Goal: Contribute content: Contribute content

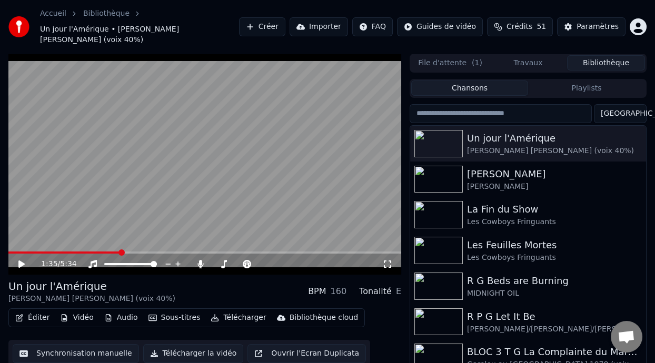
click at [99, 252] on span at bounding box center [64, 253] width 112 height 2
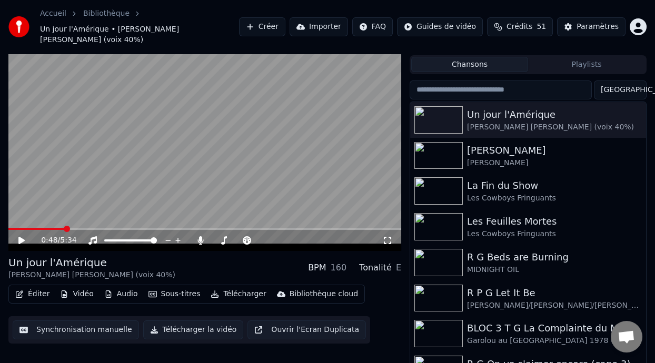
click at [17, 236] on icon at bounding box center [29, 240] width 24 height 8
click at [22, 236] on icon at bounding box center [29, 240] width 24 height 8
click at [21, 236] on icon at bounding box center [29, 240] width 24 height 8
click at [23, 237] on icon at bounding box center [21, 240] width 5 height 6
click at [227, 239] on span at bounding box center [220, 240] width 16 height 2
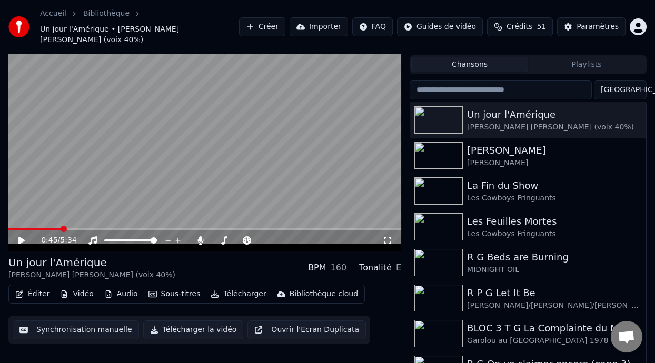
click at [22, 236] on icon at bounding box center [29, 240] width 24 height 8
click at [24, 236] on icon at bounding box center [29, 240] width 24 height 8
click at [21, 236] on icon at bounding box center [29, 240] width 24 height 8
click at [82, 228] on span at bounding box center [72, 229] width 128 height 2
click at [20, 237] on icon at bounding box center [21, 240] width 6 height 7
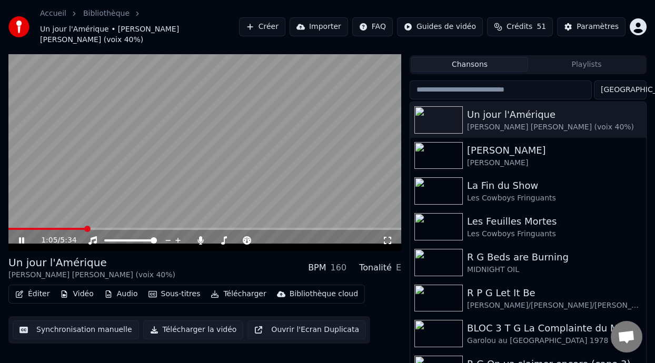
click at [66, 228] on span at bounding box center [46, 229] width 77 height 2
click at [49, 228] on span at bounding box center [28, 229] width 41 height 2
click at [43, 228] on span at bounding box center [30, 229] width 45 height 2
click at [21, 236] on icon at bounding box center [29, 240] width 24 height 8
click at [63, 228] on span at bounding box center [35, 229] width 54 height 2
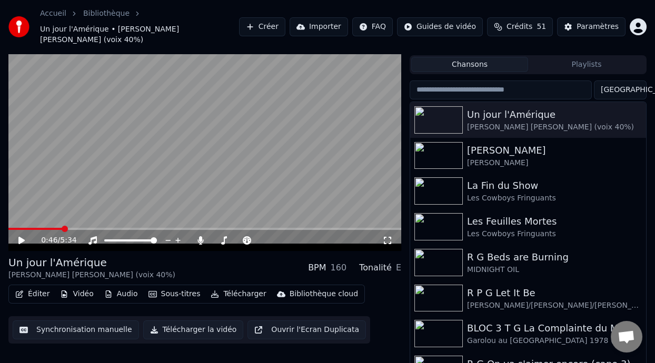
click at [19, 237] on icon at bounding box center [21, 240] width 6 height 7
click at [124, 239] on span at bounding box center [114, 240] width 21 height 2
click at [125, 237] on span at bounding box center [126, 240] width 6 height 6
click at [199, 236] on icon at bounding box center [200, 240] width 11 height 8
click at [200, 236] on icon at bounding box center [201, 240] width 6 height 8
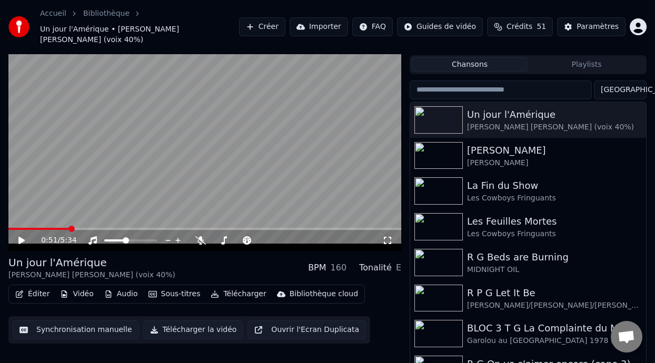
click at [20, 237] on icon at bounding box center [21, 240] width 6 height 7
click at [65, 228] on span at bounding box center [36, 229] width 56 height 2
drag, startPoint x: 51, startPoint y: 216, endPoint x: 48, endPoint y: 221, distance: 5.4
click at [49, 221] on div "0:48 / 5:34" at bounding box center [204, 140] width 393 height 221
click at [23, 237] on icon at bounding box center [21, 240] width 5 height 6
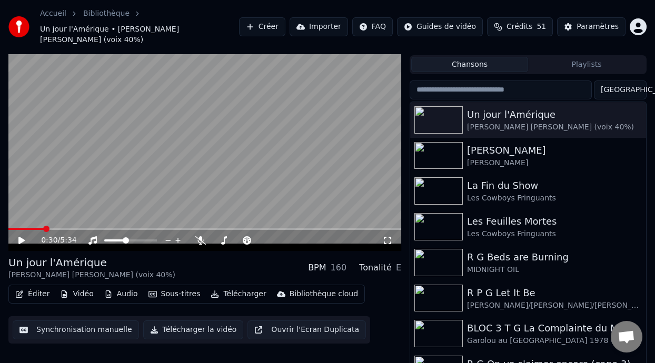
click at [44, 228] on span at bounding box center [25, 229] width 35 height 2
click at [21, 237] on icon at bounding box center [21, 240] width 6 height 7
click at [49, 228] on span at bounding box center [40, 229] width 64 height 2
click at [23, 236] on icon at bounding box center [29, 240] width 24 height 8
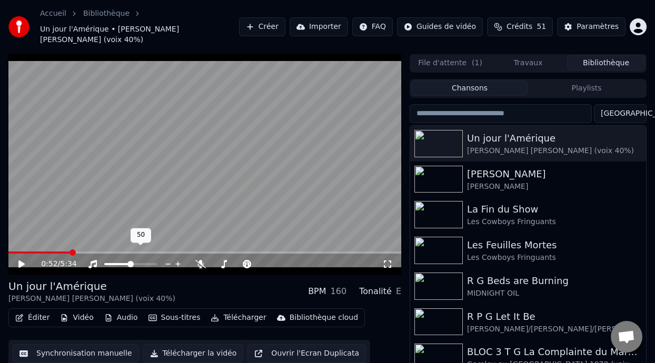
click at [130, 261] on span at bounding box center [130, 264] width 6 height 6
click at [21, 260] on icon at bounding box center [21, 263] width 6 height 7
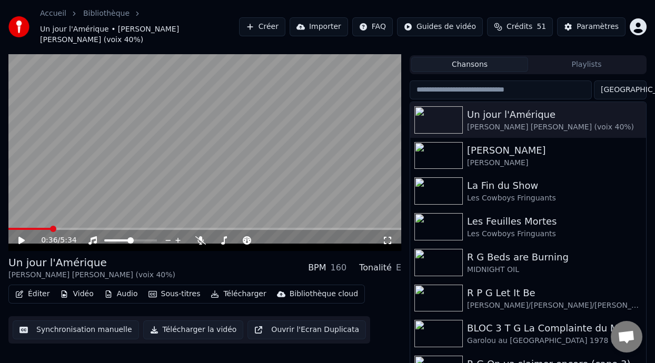
click at [51, 226] on span at bounding box center [53, 229] width 6 height 6
click at [22, 236] on icon at bounding box center [29, 240] width 24 height 8
click at [385, 319] on div "Éditer Vidéo Audio Sous-titres Télécharger Bibliothèque cloud Synchronisation m…" at bounding box center [204, 314] width 393 height 59
click at [19, 237] on icon at bounding box center [21, 240] width 6 height 7
click at [21, 237] on icon at bounding box center [21, 240] width 5 height 6
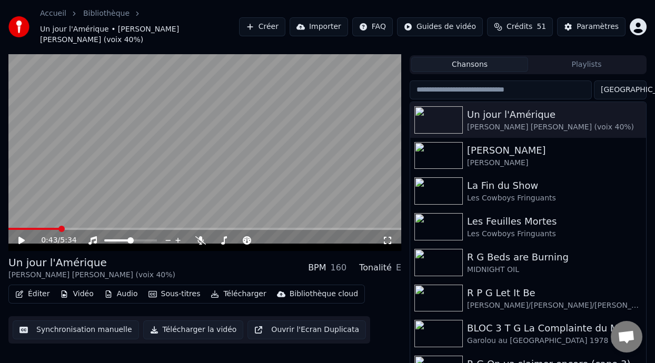
click at [23, 236] on icon at bounding box center [29, 240] width 24 height 8
click at [249, 236] on icon at bounding box center [247, 240] width 11 height 8
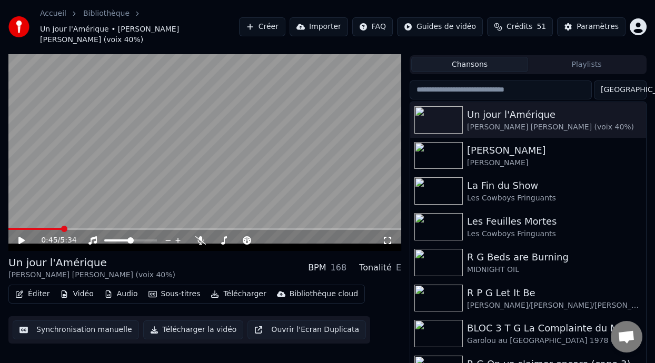
click at [22, 237] on icon at bounding box center [21, 240] width 6 height 7
click at [25, 236] on icon at bounding box center [29, 240] width 24 height 8
click at [21, 237] on icon at bounding box center [21, 240] width 6 height 7
click at [20, 236] on icon at bounding box center [29, 240] width 24 height 8
click at [23, 237] on icon at bounding box center [21, 240] width 6 height 7
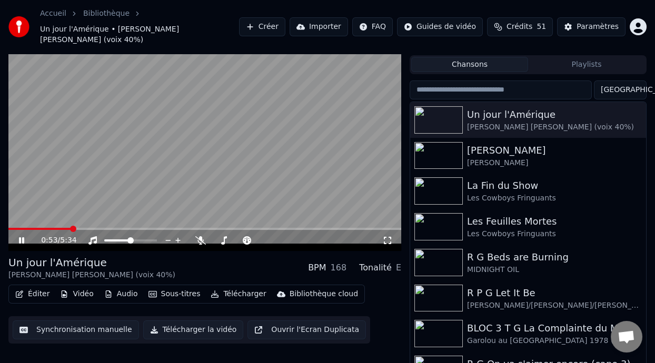
click at [22, 236] on icon at bounding box center [29, 240] width 24 height 8
click at [20, 237] on icon at bounding box center [21, 240] width 6 height 7
click at [20, 237] on icon at bounding box center [21, 240] width 5 height 6
click at [22, 237] on icon at bounding box center [21, 240] width 6 height 7
click at [22, 237] on icon at bounding box center [21, 240] width 5 height 6
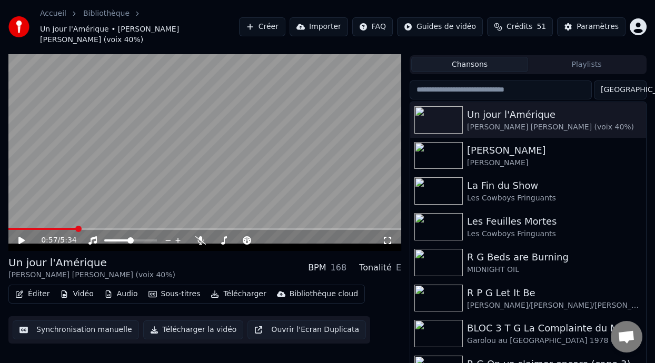
click at [600, 336] on div "Garolou au [GEOGRAPHIC_DATA] 1978 (voix 40%)" at bounding box center [549, 341] width 164 height 11
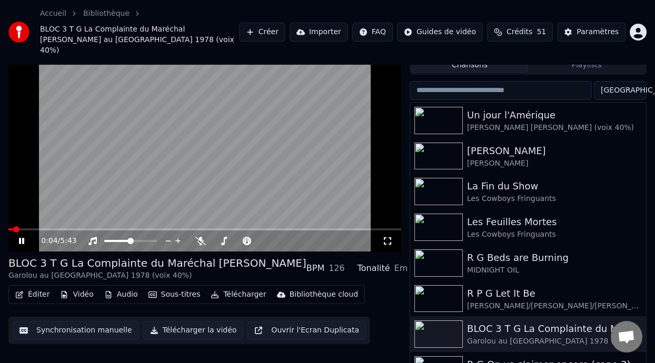
click at [23, 238] on icon at bounding box center [21, 241] width 5 height 6
click at [570, 108] on div "Un jour l'Amérique" at bounding box center [549, 115] width 164 height 15
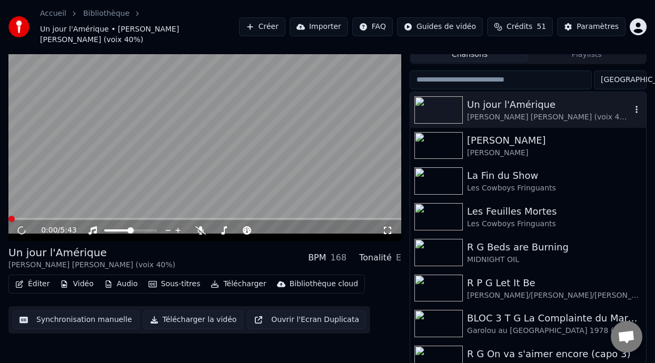
scroll to position [24, 0]
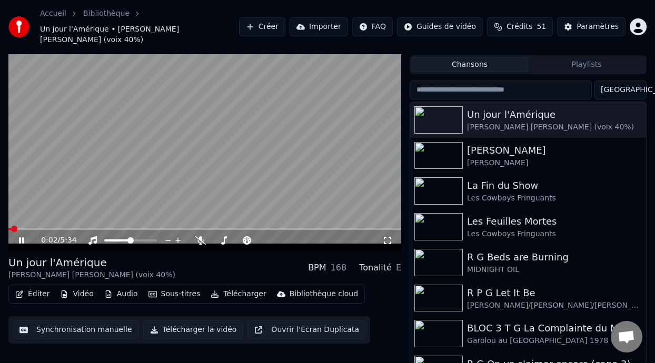
click at [21, 237] on icon at bounding box center [21, 240] width 5 height 6
click at [339, 230] on div "0:02 / 5:34" at bounding box center [204, 240] width 393 height 21
click at [18, 236] on icon at bounding box center [29, 240] width 24 height 8
click at [21, 236] on icon at bounding box center [29, 240] width 24 height 8
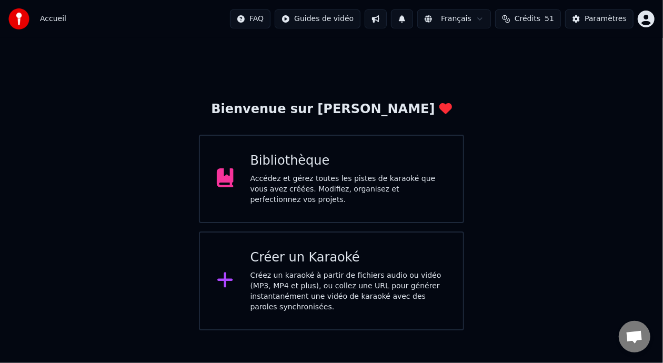
click at [381, 178] on div "Accédez et gérez toutes les pistes de karaoké que vous avez créées. Modifiez, o…" at bounding box center [348, 190] width 196 height 32
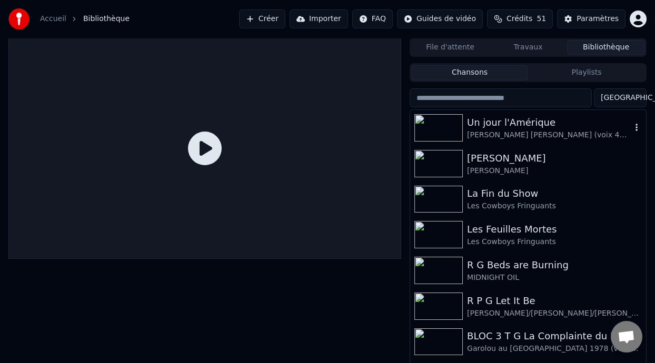
click at [522, 133] on div "[PERSON_NAME] [PERSON_NAME] (voix 40%)" at bounding box center [549, 135] width 164 height 11
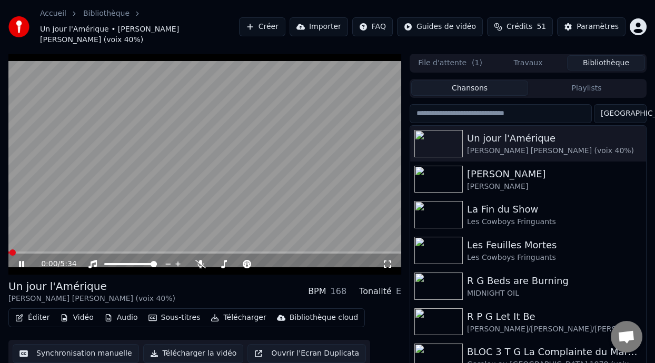
click at [21, 261] on icon at bounding box center [21, 264] width 5 height 6
click at [63, 249] on span at bounding box center [65, 252] width 6 height 6
click at [18, 260] on icon at bounding box center [29, 264] width 24 height 8
click at [53, 249] on span at bounding box center [55, 252] width 6 height 6
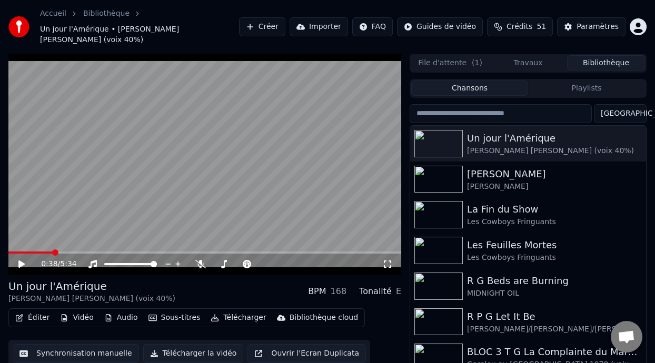
click at [19, 260] on icon at bounding box center [21, 263] width 6 height 7
click at [19, 261] on icon at bounding box center [21, 264] width 5 height 6
click at [48, 249] on span at bounding box center [51, 252] width 6 height 6
click at [20, 260] on icon at bounding box center [21, 263] width 6 height 7
click at [20, 261] on icon at bounding box center [21, 264] width 5 height 6
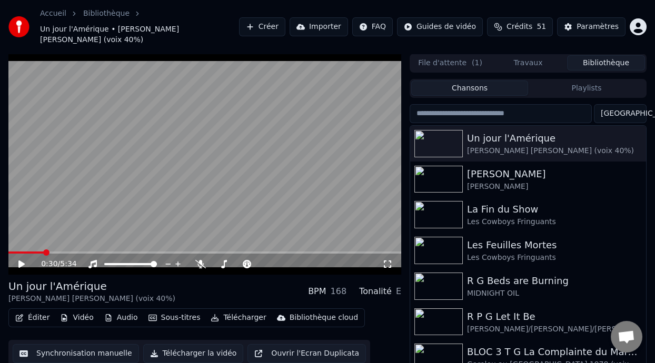
click at [44, 249] on span at bounding box center [46, 252] width 6 height 6
click at [21, 260] on icon at bounding box center [29, 264] width 24 height 8
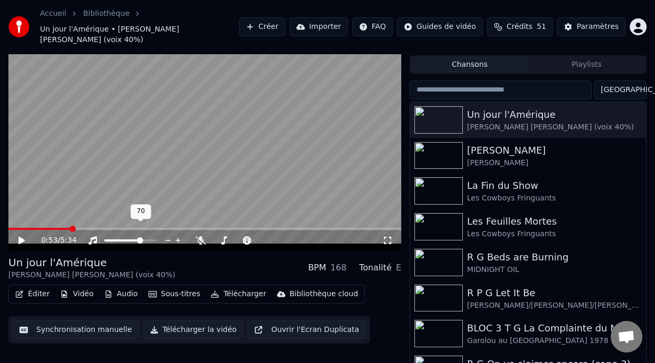
click at [141, 237] on span at bounding box center [140, 240] width 6 height 6
click at [394, 294] on div "Éditer Vidéo Audio Sous-titres Télécharger Bibliothèque cloud Synchronisation m…" at bounding box center [204, 314] width 393 height 59
click at [19, 237] on icon at bounding box center [21, 240] width 6 height 7
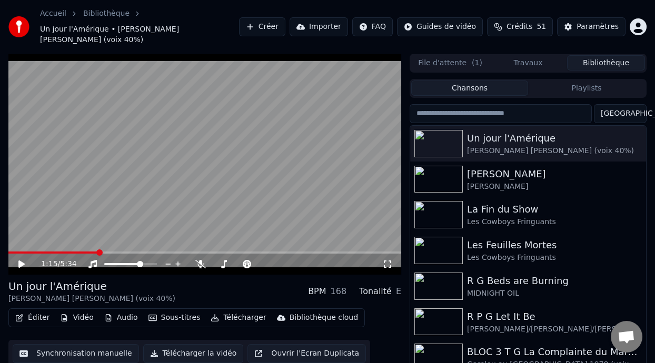
click at [385, 308] on div "Éditer Vidéo Audio Sous-titres Télécharger Bibliothèque cloud Synchronisation m…" at bounding box center [204, 337] width 393 height 59
click at [368, 315] on div "Éditer Vidéo Audio Sous-titres Télécharger Bibliothèque cloud Synchronisation m…" at bounding box center [204, 337] width 393 height 59
click at [20, 260] on icon at bounding box center [21, 263] width 6 height 7
click at [20, 261] on icon at bounding box center [21, 264] width 5 height 6
click at [20, 260] on icon at bounding box center [21, 263] width 6 height 7
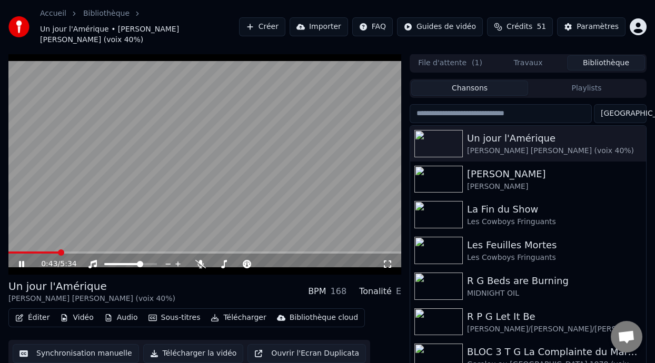
click at [59, 252] on span at bounding box center [33, 253] width 51 height 2
click at [24, 260] on icon at bounding box center [29, 264] width 24 height 8
click at [21, 260] on icon at bounding box center [21, 263] width 6 height 7
click at [120, 261] on span at bounding box center [121, 264] width 6 height 6
click at [114, 261] on span at bounding box center [117, 264] width 6 height 6
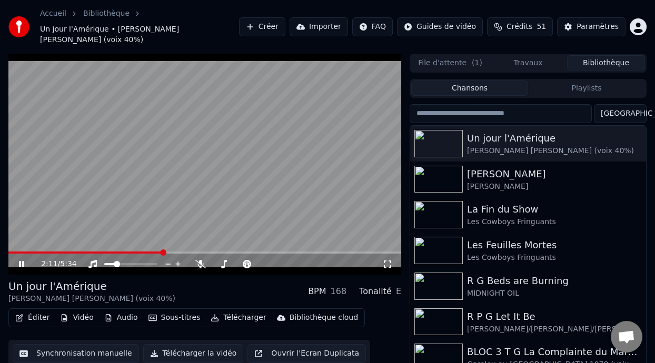
click at [49, 252] on span at bounding box center [85, 253] width 154 height 2
click at [41, 252] on span at bounding box center [30, 253] width 44 height 2
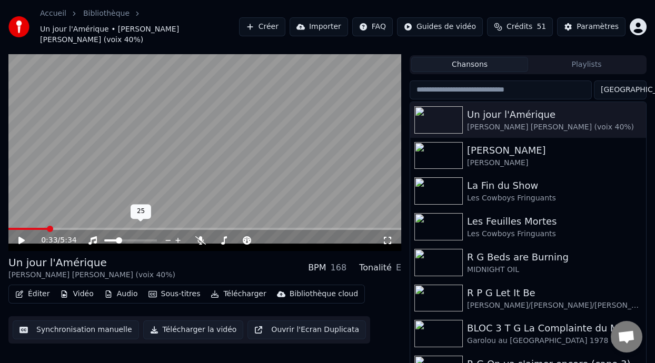
click at [117, 237] on span at bounding box center [119, 240] width 6 height 6
click at [23, 236] on icon at bounding box center [29, 240] width 24 height 8
click at [51, 228] on div "0:58 / 5:34" at bounding box center [204, 239] width 393 height 23
click at [56, 228] on span at bounding box center [42, 229] width 69 height 2
click at [21, 237] on icon at bounding box center [21, 240] width 6 height 7
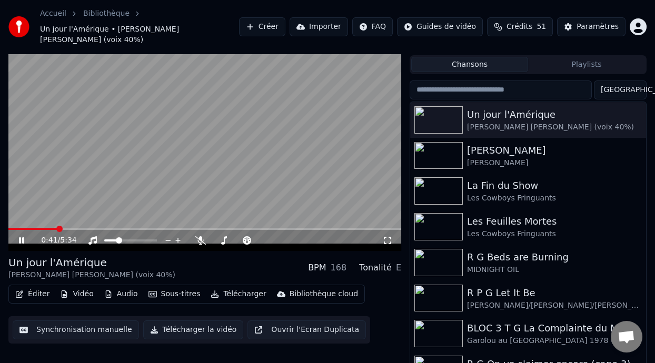
click at [22, 237] on icon at bounding box center [21, 240] width 5 height 6
click at [23, 236] on icon at bounding box center [29, 240] width 24 height 8
click at [23, 237] on icon at bounding box center [21, 240] width 5 height 6
click at [44, 228] on span at bounding box center [34, 229] width 52 height 2
click at [19, 237] on icon at bounding box center [21, 240] width 6 height 7
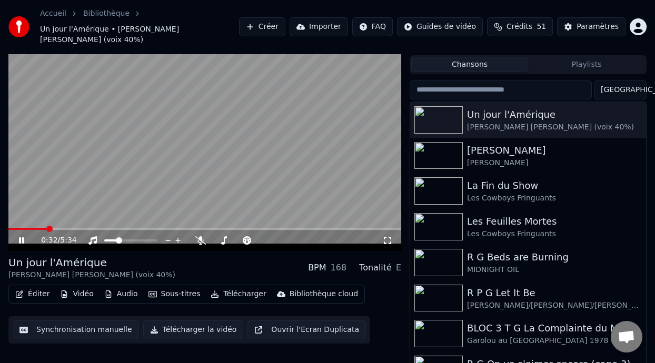
click at [19, 237] on icon at bounding box center [21, 240] width 5 height 6
click at [22, 237] on icon at bounding box center [21, 240] width 6 height 7
click at [19, 237] on icon at bounding box center [21, 240] width 6 height 7
click at [21, 236] on icon at bounding box center [29, 240] width 24 height 8
click at [260, 255] on div "Un jour l'Amérique Steve Veilleux KAIN (voix 40%) BPM 168 Tonalité E" at bounding box center [204, 267] width 393 height 25
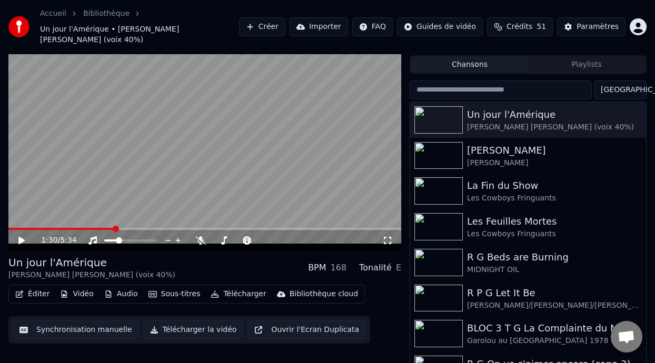
click at [552, 321] on div "BLOC 3 T G La Complainte du Maréchal [PERSON_NAME]" at bounding box center [549, 328] width 164 height 15
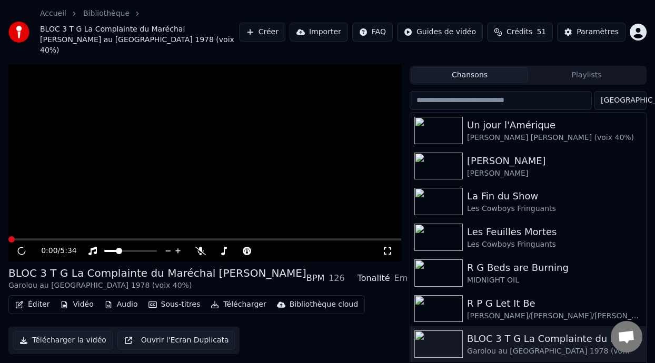
scroll to position [34, 0]
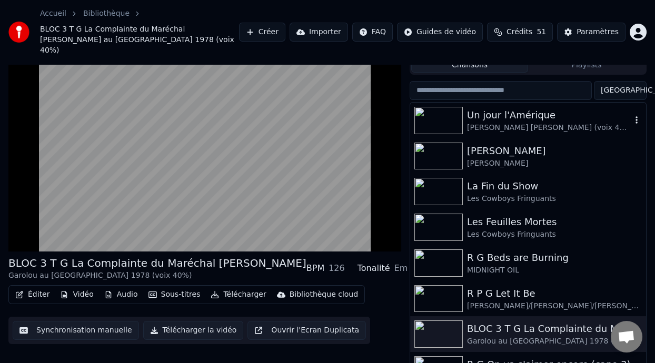
click at [511, 111] on div "Un jour l'Amérique" at bounding box center [549, 115] width 164 height 15
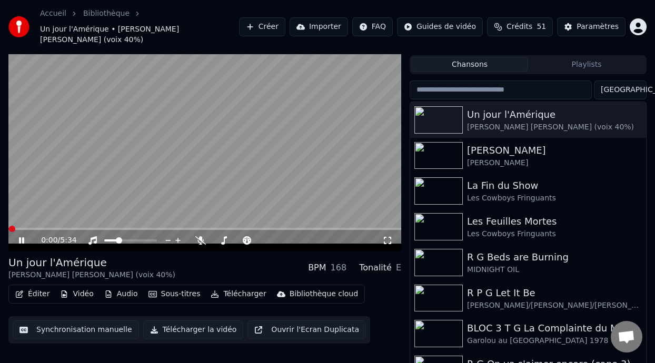
click at [21, 237] on icon at bounding box center [21, 240] width 5 height 6
click at [76, 226] on span at bounding box center [78, 229] width 6 height 6
click at [64, 226] on span at bounding box center [67, 229] width 6 height 6
click at [18, 237] on icon at bounding box center [21, 240] width 6 height 7
click at [74, 228] on span at bounding box center [41, 229] width 66 height 2
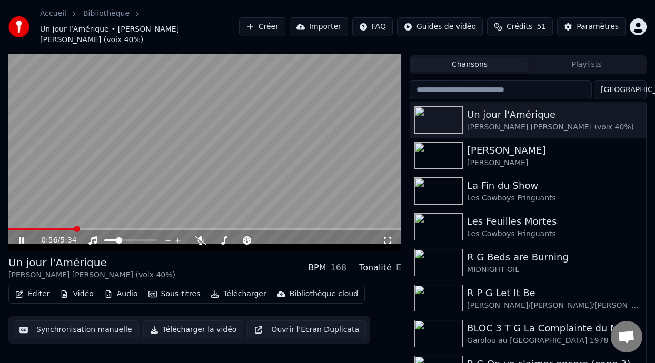
click at [26, 236] on icon at bounding box center [29, 240] width 24 height 8
click at [46, 228] on span at bounding box center [27, 229] width 39 height 2
click at [22, 237] on icon at bounding box center [21, 240] width 6 height 7
click at [24, 237] on icon at bounding box center [21, 240] width 5 height 6
click at [23, 237] on icon at bounding box center [21, 240] width 6 height 7
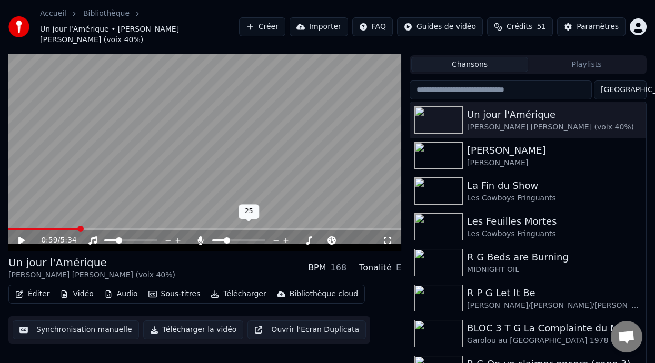
click at [225, 239] on span at bounding box center [218, 240] width 13 height 2
click at [22, 237] on icon at bounding box center [21, 240] width 6 height 7
click at [220, 237] on span at bounding box center [222, 240] width 6 height 6
click at [215, 237] on span at bounding box center [218, 240] width 6 height 6
click at [24, 236] on icon at bounding box center [29, 240] width 24 height 8
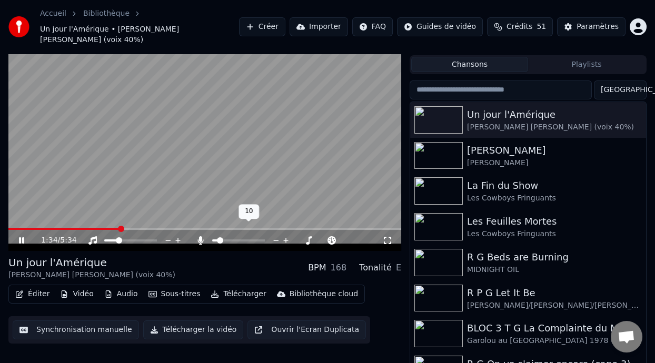
click at [217, 237] on span at bounding box center [220, 240] width 6 height 6
click at [60, 228] on span at bounding box center [99, 229] width 183 height 2
click at [121, 237] on span at bounding box center [122, 240] width 6 height 6
click at [47, 228] on span at bounding box center [27, 229] width 39 height 2
click at [120, 237] on span at bounding box center [121, 240] width 6 height 6
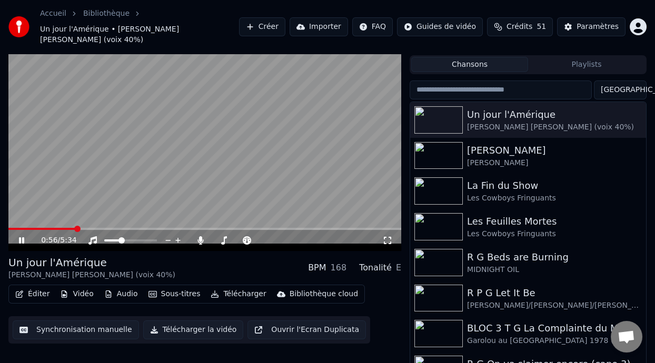
click at [21, 237] on icon at bounding box center [21, 240] width 5 height 6
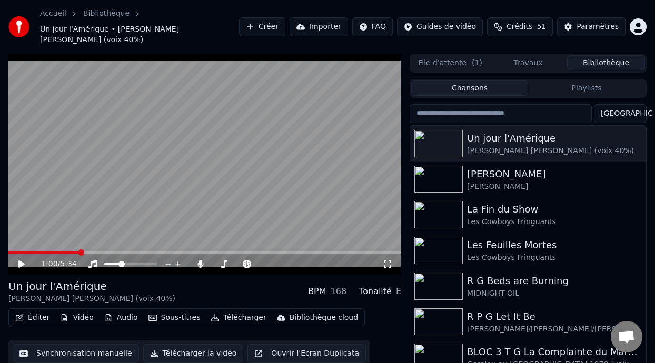
click at [79, 252] on span at bounding box center [43, 253] width 71 height 2
click at [69, 252] on span at bounding box center [43, 253] width 71 height 2
click at [53, 252] on span at bounding box center [38, 253] width 61 height 2
click at [43, 252] on span at bounding box center [30, 253] width 45 height 2
click at [19, 260] on icon at bounding box center [21, 263] width 6 height 7
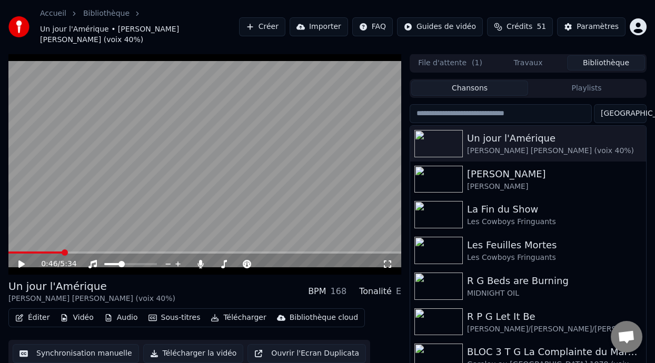
scroll to position [24, 0]
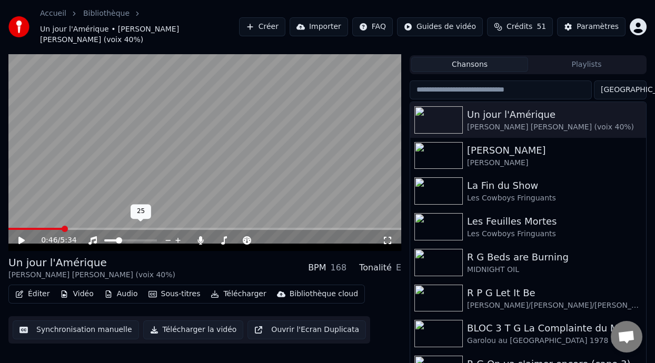
click at [117, 237] on span at bounding box center [119, 240] width 6 height 6
click at [22, 237] on icon at bounding box center [21, 240] width 6 height 7
click at [44, 228] on span at bounding box center [79, 229] width 142 height 2
click at [20, 237] on icon at bounding box center [21, 240] width 6 height 7
click at [64, 228] on span at bounding box center [36, 229] width 56 height 2
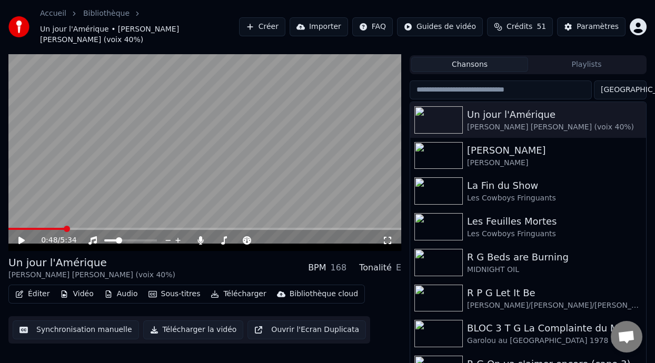
click at [22, 236] on icon at bounding box center [29, 240] width 24 height 8
click at [282, 237] on span at bounding box center [282, 240] width 6 height 6
click at [24, 236] on icon at bounding box center [29, 240] width 24 height 8
click at [283, 237] on span at bounding box center [283, 240] width 6 height 6
click at [44, 228] on span at bounding box center [25, 229] width 35 height 2
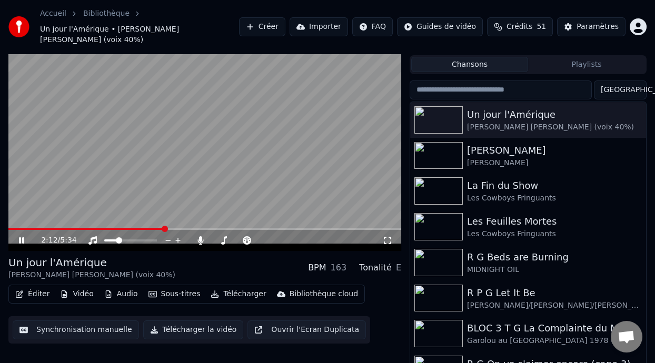
click at [26, 228] on span at bounding box center [85, 229] width 155 height 2
click at [40, 228] on span at bounding box center [24, 229] width 32 height 2
click at [245, 236] on icon at bounding box center [247, 240] width 8 height 8
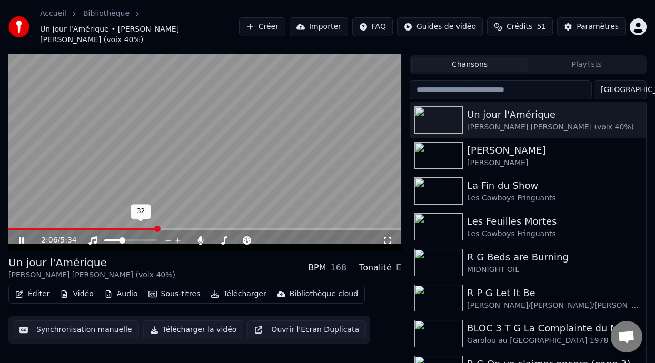
click at [121, 237] on span at bounding box center [122, 240] width 6 height 6
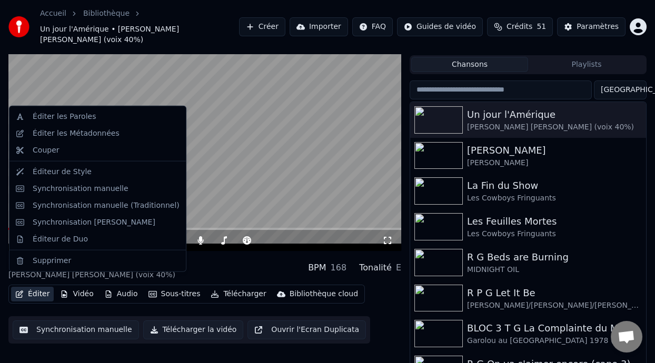
click at [39, 287] on button "Éditer" at bounding box center [32, 294] width 43 height 15
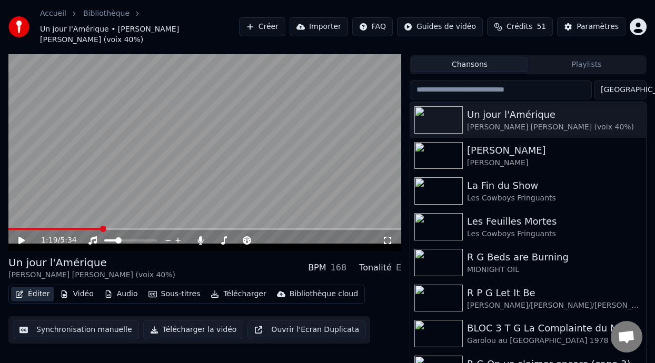
click at [41, 287] on button "Éditer" at bounding box center [32, 294] width 43 height 15
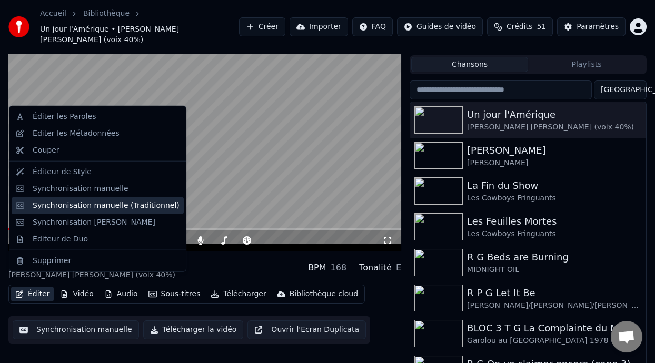
click at [137, 209] on div "Synchronisation manuelle (Traditionnel)" at bounding box center [106, 205] width 147 height 11
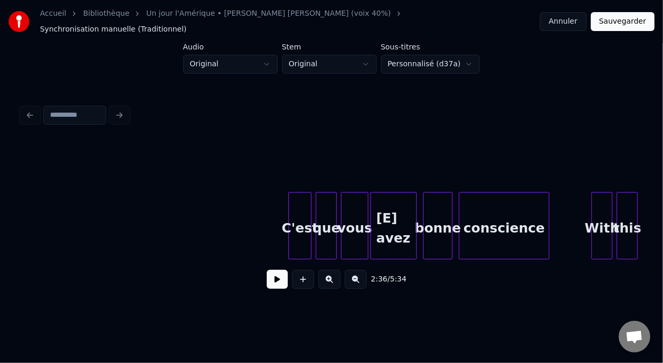
scroll to position [0, 10003]
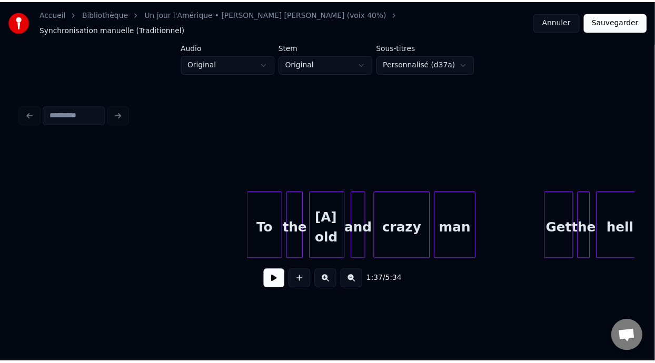
scroll to position [0, 7529]
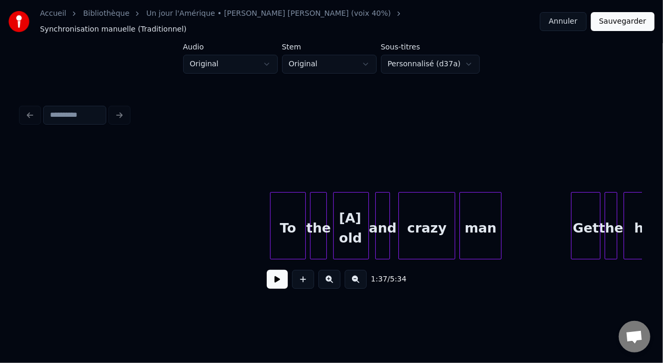
click at [349, 220] on div "[A] old" at bounding box center [351, 229] width 35 height 72
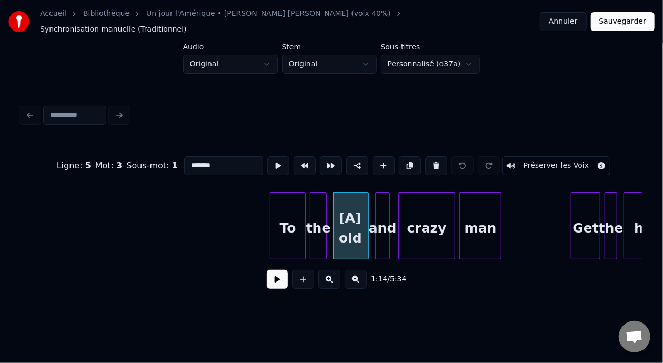
click at [184, 156] on input "*******" at bounding box center [223, 165] width 79 height 19
click at [319, 219] on div "the" at bounding box center [318, 229] width 16 height 72
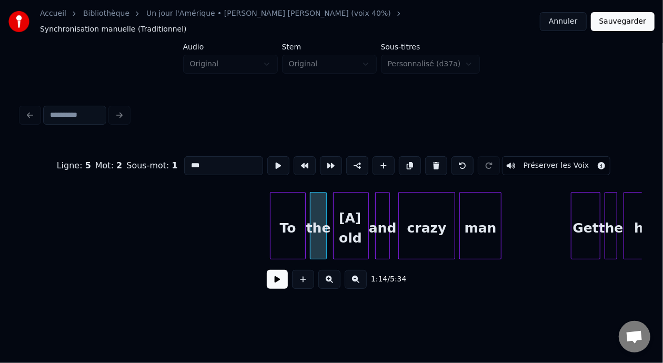
type input "***"
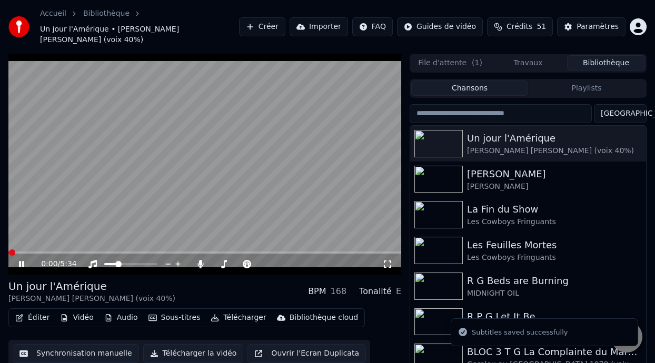
click at [21, 261] on icon at bounding box center [21, 264] width 5 height 6
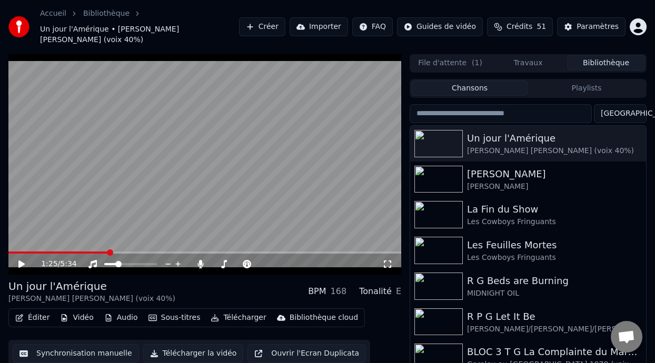
click at [108, 249] on span at bounding box center [110, 252] width 6 height 6
click at [22, 260] on icon at bounding box center [21, 263] width 6 height 7
click at [21, 260] on icon at bounding box center [29, 264] width 24 height 8
click at [21, 260] on icon at bounding box center [21, 263] width 6 height 7
click at [23, 261] on icon at bounding box center [21, 264] width 5 height 6
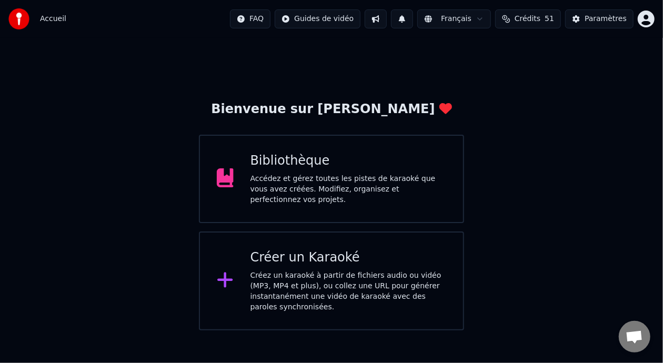
click at [349, 169] on div "Bibliothèque" at bounding box center [348, 161] width 196 height 17
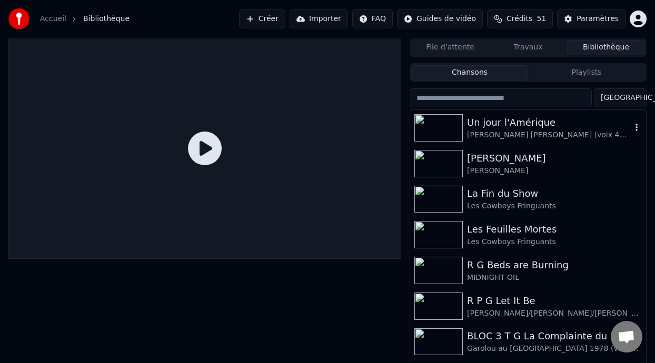
click at [544, 123] on div "Un jour l'Amérique" at bounding box center [549, 122] width 164 height 15
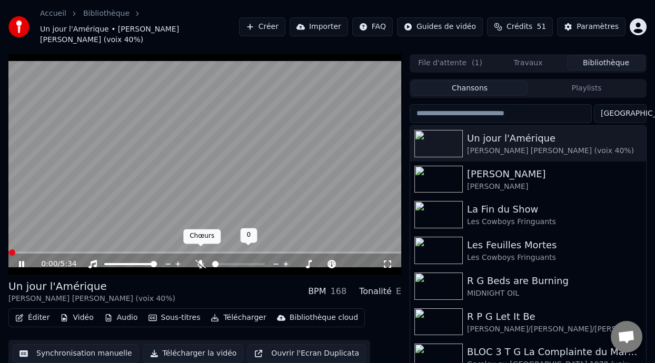
click at [201, 260] on icon at bounding box center [200, 264] width 11 height 8
click at [226, 263] on span at bounding box center [219, 264] width 15 height 2
click at [218, 261] on span at bounding box center [221, 264] width 6 height 6
click at [66, 238] on video at bounding box center [204, 164] width 393 height 221
click at [67, 238] on video at bounding box center [204, 164] width 393 height 221
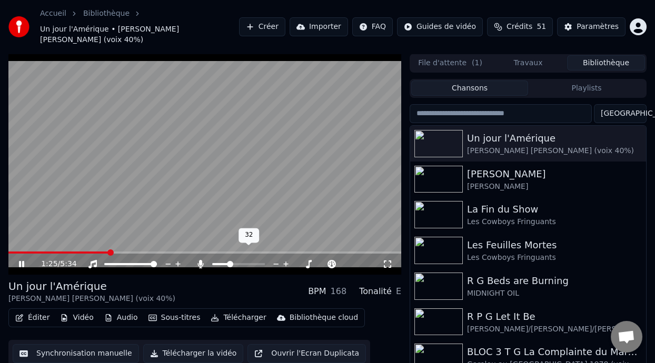
click at [229, 261] on span at bounding box center [230, 264] width 6 height 6
click at [22, 260] on icon at bounding box center [29, 264] width 24 height 8
click at [372, 319] on div "Éditer Vidéo Audio Sous-titres Télécharger Bibliothèque cloud Synchronisation m…" at bounding box center [204, 337] width 393 height 59
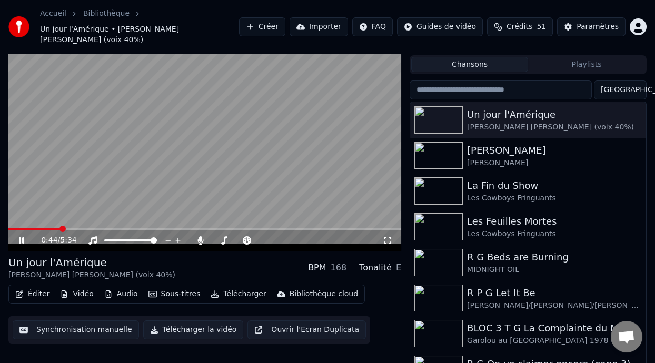
click at [56, 216] on video at bounding box center [204, 140] width 393 height 221
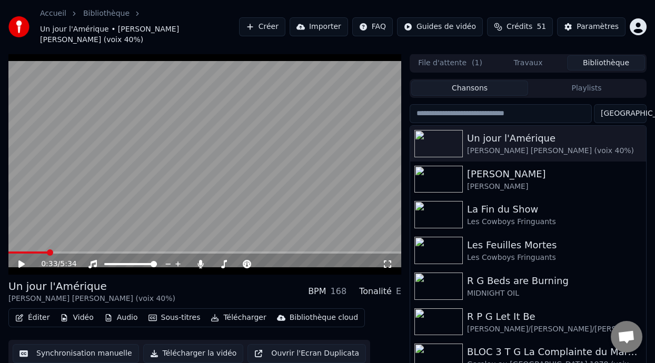
click at [21, 260] on icon at bounding box center [21, 263] width 6 height 7
click at [21, 261] on icon at bounding box center [21, 264] width 5 height 6
click at [57, 252] on span at bounding box center [32, 253] width 49 height 2
click at [44, 249] on span at bounding box center [47, 252] width 6 height 6
click at [22, 260] on icon at bounding box center [21, 263] width 6 height 7
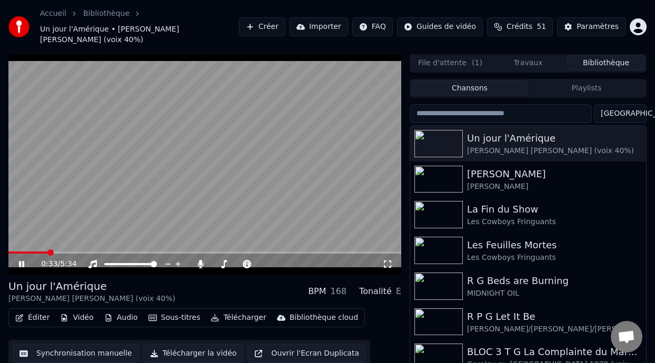
click at [22, 260] on icon at bounding box center [29, 264] width 24 height 8
click at [22, 260] on icon at bounding box center [21, 263] width 6 height 7
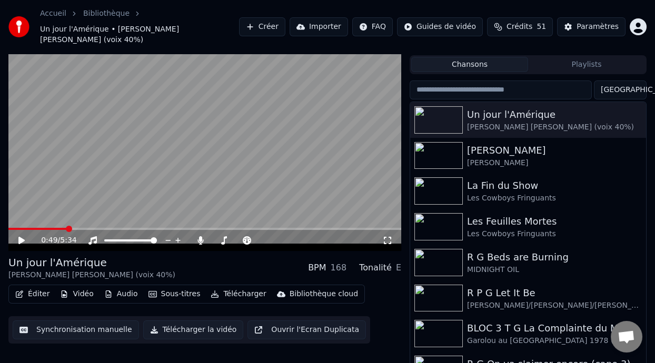
click at [47, 216] on video at bounding box center [204, 140] width 393 height 221
click at [49, 228] on span at bounding box center [28, 229] width 41 height 2
click at [20, 237] on icon at bounding box center [21, 240] width 6 height 7
click at [19, 237] on icon at bounding box center [21, 240] width 5 height 6
click at [21, 237] on icon at bounding box center [21, 240] width 6 height 7
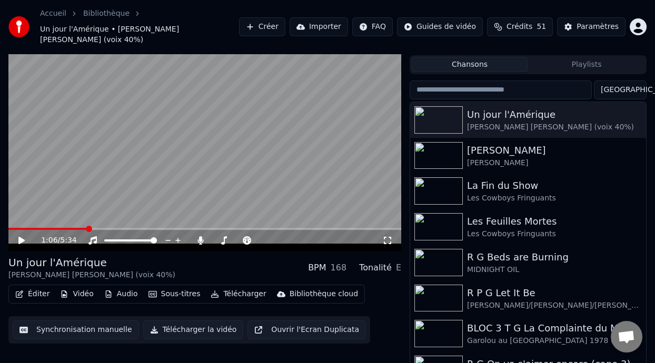
click at [23, 237] on icon at bounding box center [21, 240] width 6 height 7
click at [24, 237] on icon at bounding box center [21, 240] width 5 height 6
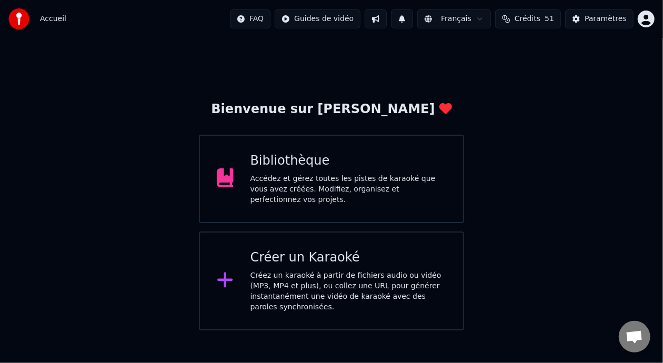
click at [310, 184] on div "Accédez et gérez toutes les pistes de karaoké que vous avez créées. Modifiez, o…" at bounding box center [348, 190] width 196 height 32
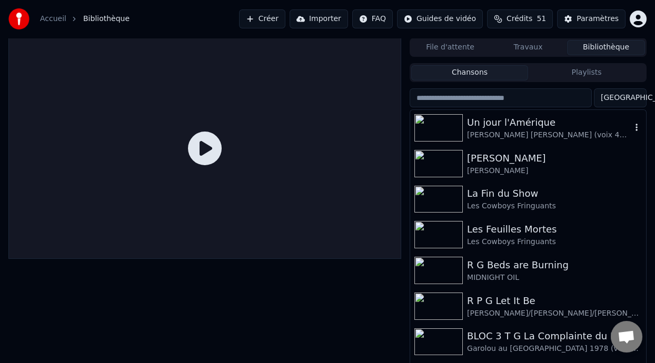
click at [504, 126] on div "Un jour l'Amérique" at bounding box center [549, 122] width 164 height 15
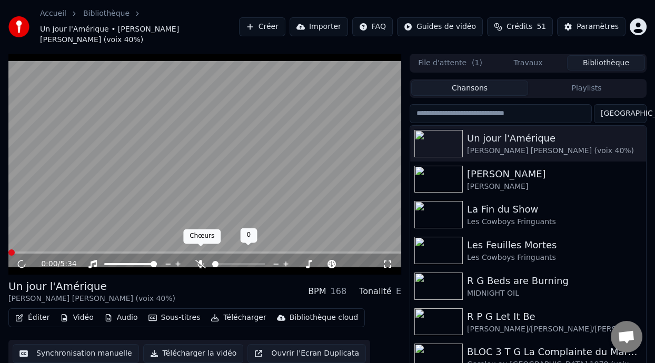
click at [198, 260] on icon at bounding box center [200, 264] width 11 height 8
click at [225, 263] on span at bounding box center [219, 264] width 14 height 2
click at [228, 261] on span at bounding box center [230, 264] width 6 height 6
click at [22, 260] on icon at bounding box center [29, 264] width 24 height 8
click at [46, 249] on span at bounding box center [49, 252] width 6 height 6
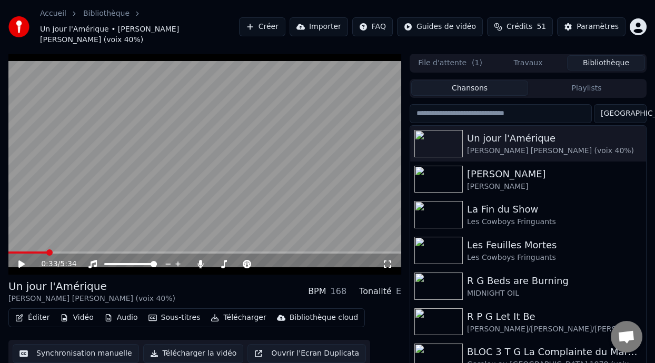
scroll to position [24, 0]
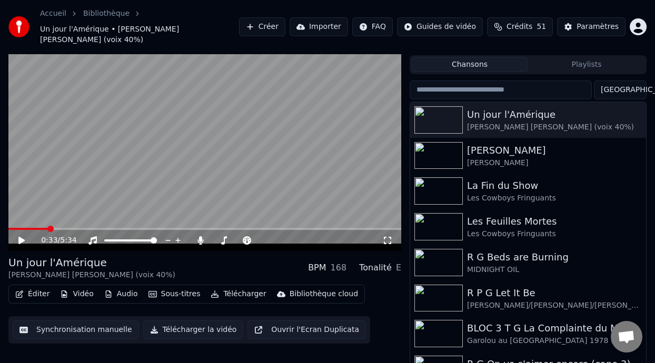
click at [21, 237] on icon at bounding box center [21, 240] width 6 height 7
click at [19, 237] on icon at bounding box center [21, 240] width 5 height 6
click at [45, 228] on span at bounding box center [26, 229] width 36 height 2
click at [39, 287] on button "Éditer" at bounding box center [32, 294] width 43 height 15
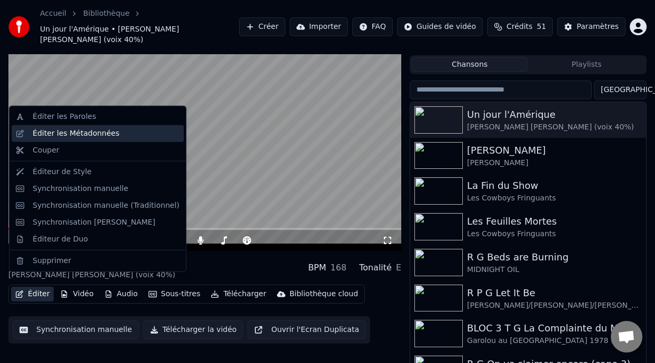
click at [109, 139] on div "Éditer les Métadonnées" at bounding box center [98, 133] width 172 height 17
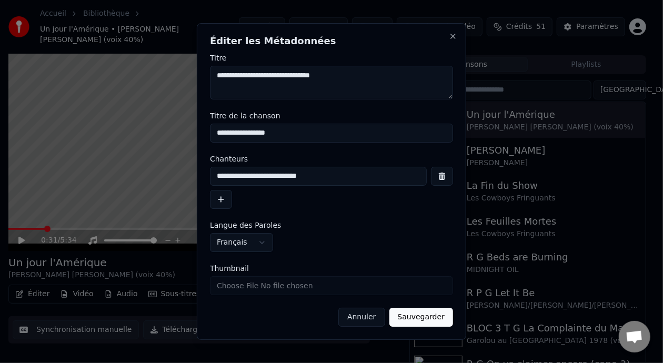
click at [306, 175] on input "**********" at bounding box center [318, 176] width 217 height 19
type input "**********"
click at [428, 315] on button "Sauvegarder" at bounding box center [421, 317] width 64 height 19
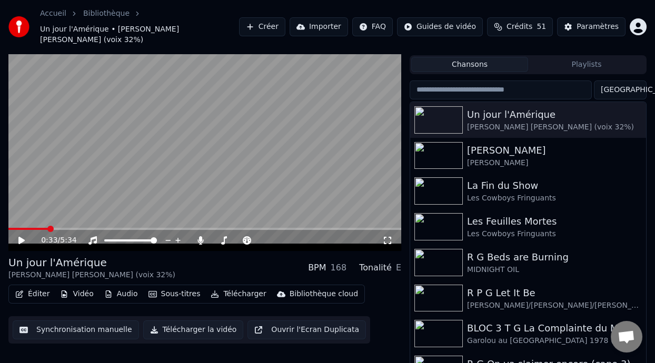
scroll to position [0, 0]
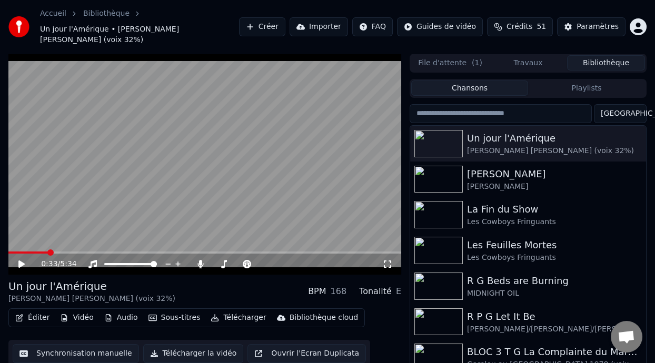
click at [19, 260] on icon at bounding box center [21, 263] width 6 height 7
click at [21, 260] on icon at bounding box center [29, 264] width 24 height 8
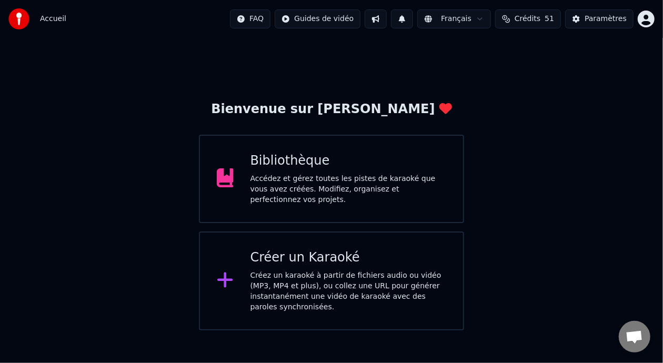
click at [375, 182] on div "Accédez et gérez toutes les pistes de karaoké que vous avez créées. Modifiez, o…" at bounding box center [348, 190] width 196 height 32
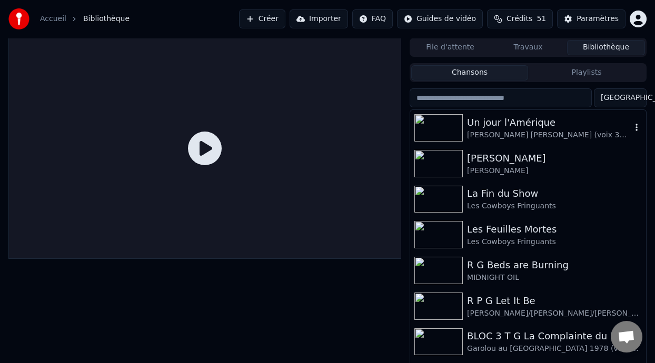
click at [521, 128] on div "Un jour l'Amérique" at bounding box center [549, 122] width 164 height 15
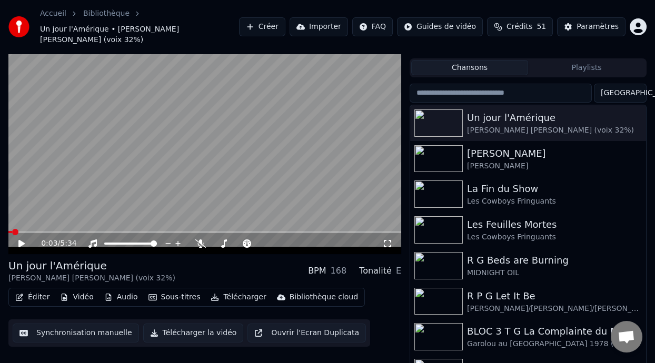
click at [21, 239] on icon at bounding box center [29, 243] width 24 height 8
click at [199, 239] on icon at bounding box center [200, 243] width 11 height 8
click at [202, 258] on div "Un jour l'Amérique Steve Veilleux KAIN (voix 32%) BPM 168 Tonalité E" at bounding box center [204, 270] width 393 height 25
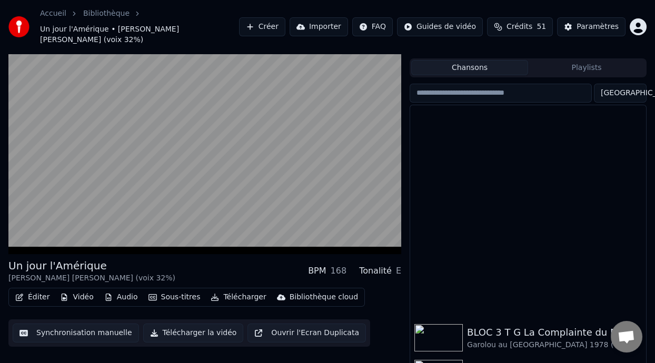
scroll to position [237, 0]
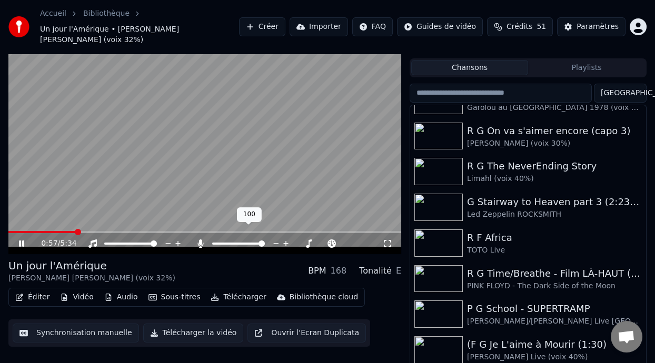
click at [228, 238] on div at bounding box center [248, 243] width 85 height 11
click at [22, 240] on icon at bounding box center [21, 243] width 5 height 6
click at [226, 243] on span at bounding box center [219, 244] width 14 height 2
click at [228, 240] on span at bounding box center [230, 243] width 6 height 6
click at [55, 231] on span at bounding box center [42, 232] width 69 height 2
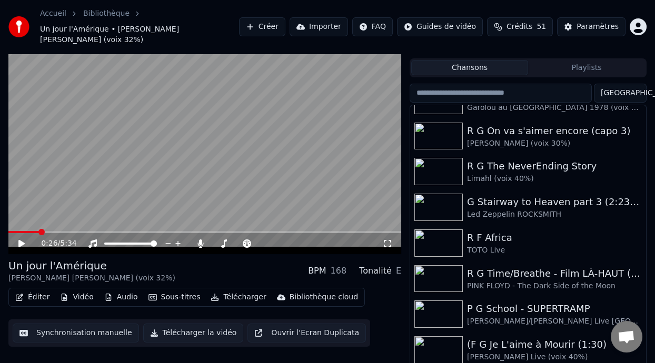
click at [39, 231] on span at bounding box center [23, 232] width 31 height 2
click at [23, 239] on icon at bounding box center [29, 243] width 24 height 8
click at [20, 240] on icon at bounding box center [21, 243] width 6 height 7
click at [20, 240] on icon at bounding box center [21, 243] width 5 height 6
click at [43, 231] on span at bounding box center [25, 232] width 35 height 2
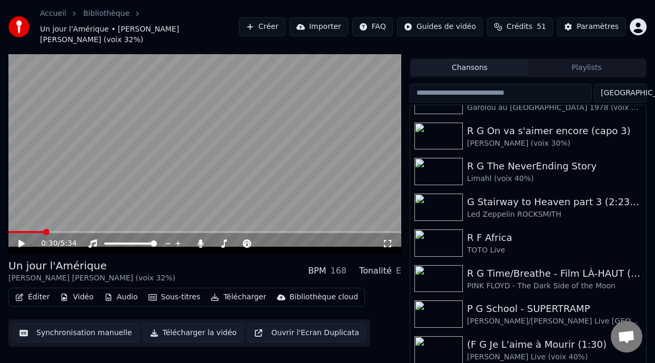
click at [22, 240] on icon at bounding box center [21, 243] width 6 height 7
click at [23, 240] on icon at bounding box center [21, 243] width 5 height 6
click at [126, 240] on span at bounding box center [127, 243] width 6 height 6
click at [23, 240] on icon at bounding box center [21, 243] width 6 height 7
click at [131, 240] on span at bounding box center [130, 243] width 6 height 6
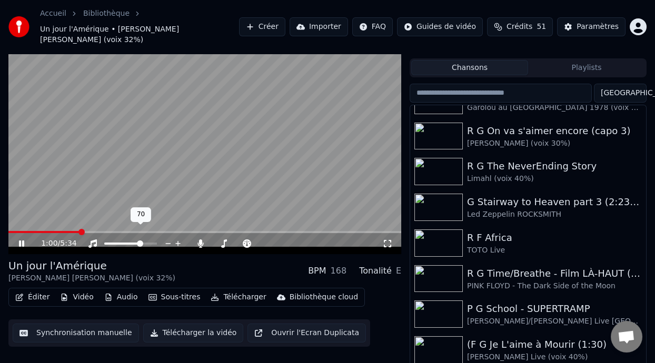
click at [141, 240] on span at bounding box center [140, 243] width 6 height 6
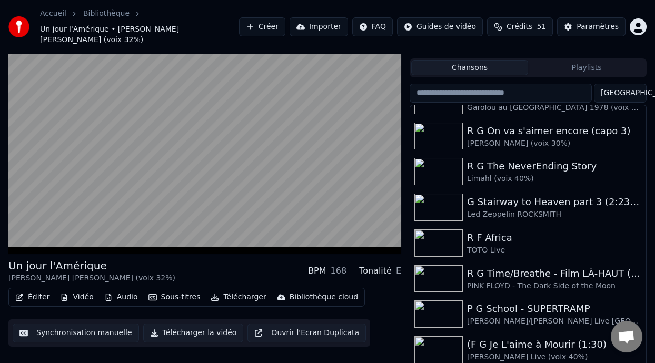
scroll to position [24, 0]
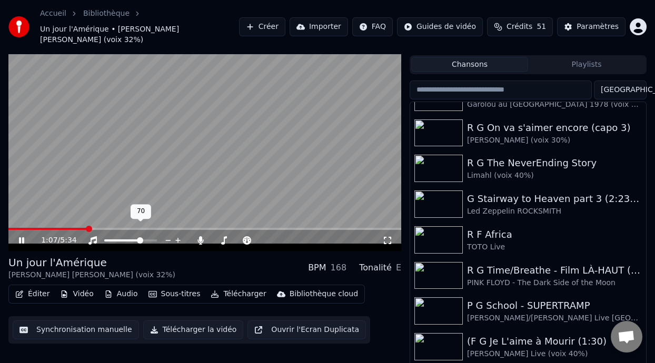
click at [141, 237] on span at bounding box center [140, 240] width 6 height 6
click at [131, 237] on span at bounding box center [131, 240] width 6 height 6
click at [42, 228] on span at bounding box center [25, 229] width 34 height 2
click at [21, 236] on icon at bounding box center [29, 240] width 24 height 8
click at [21, 237] on icon at bounding box center [21, 240] width 6 height 7
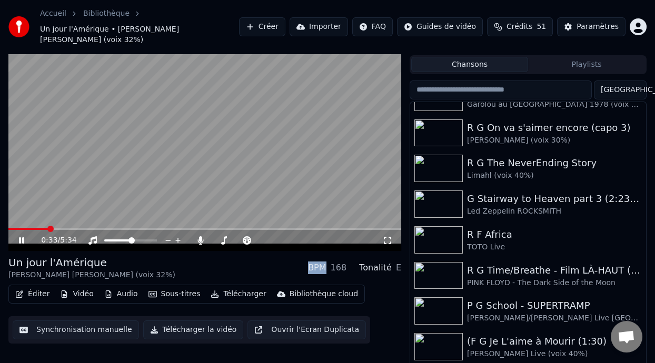
click at [21, 236] on icon at bounding box center [29, 240] width 24 height 8
click at [133, 237] on span at bounding box center [133, 240] width 6 height 6
click at [227, 237] on span at bounding box center [228, 240] width 6 height 6
click at [23, 237] on icon at bounding box center [21, 240] width 6 height 7
click at [23, 237] on icon at bounding box center [21, 240] width 5 height 6
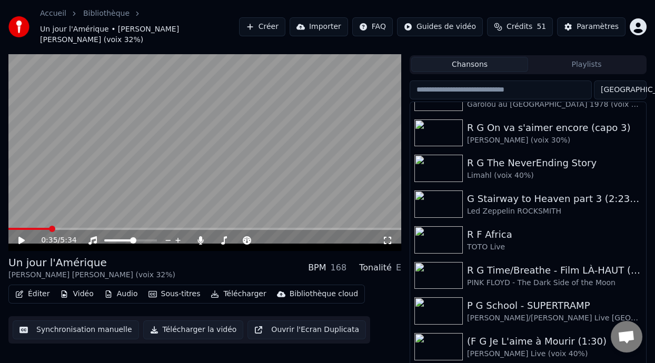
click at [21, 237] on icon at bounding box center [21, 240] width 6 height 7
click at [22, 237] on icon at bounding box center [21, 240] width 6 height 7
click at [21, 237] on icon at bounding box center [21, 240] width 5 height 6
click at [49, 228] on span at bounding box center [28, 229] width 41 height 2
click at [18, 236] on icon at bounding box center [29, 240] width 24 height 8
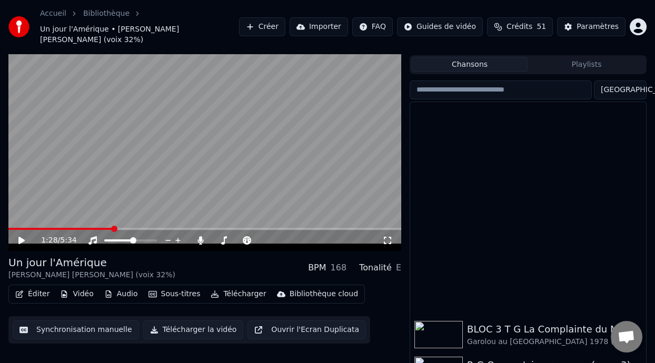
scroll to position [237, 0]
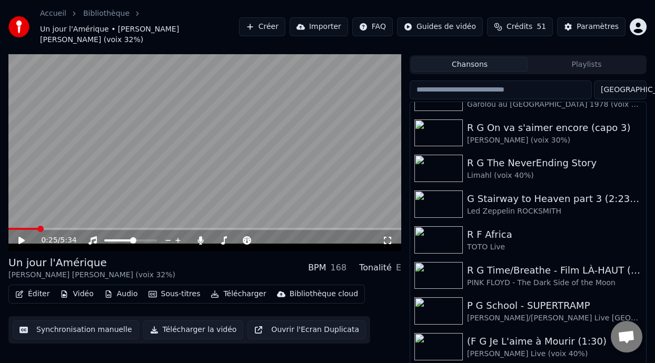
click at [37, 228] on span at bounding box center [22, 229] width 29 height 2
click at [22, 236] on icon at bounding box center [29, 240] width 24 height 8
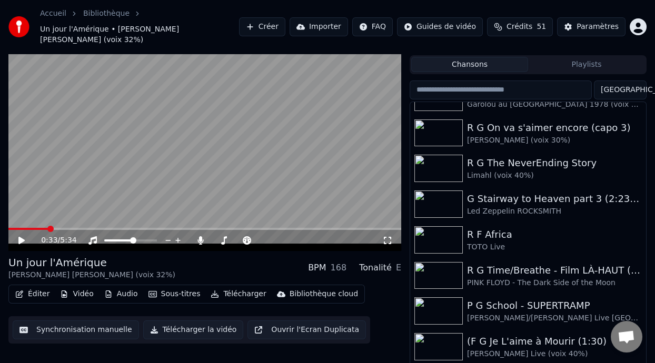
click at [19, 237] on icon at bounding box center [21, 240] width 6 height 7
click at [22, 236] on icon at bounding box center [29, 240] width 24 height 8
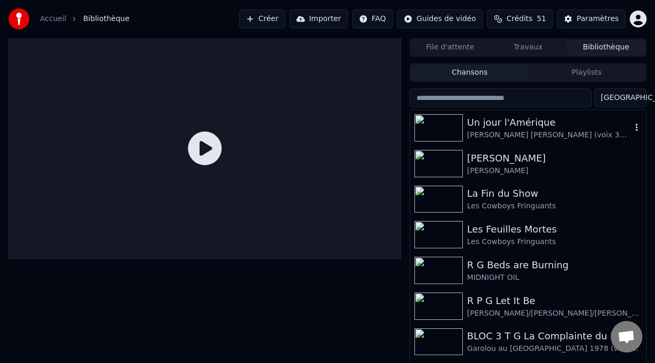
click at [545, 121] on div "Un jour l'Amérique" at bounding box center [549, 122] width 164 height 15
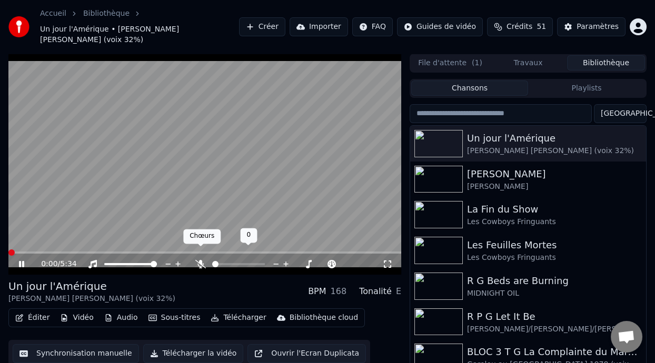
click at [198, 260] on icon at bounding box center [200, 264] width 11 height 8
click at [229, 259] on div at bounding box center [248, 264] width 85 height 11
click at [229, 263] on span at bounding box center [238, 264] width 53 height 2
click at [226, 261] on span at bounding box center [228, 264] width 6 height 6
click at [133, 261] on span at bounding box center [133, 264] width 6 height 6
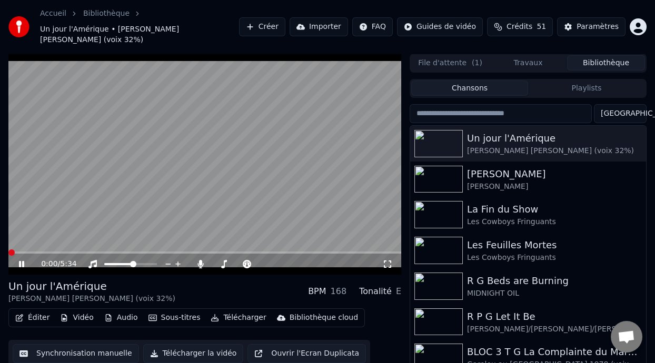
click at [8, 249] on span at bounding box center [11, 252] width 6 height 6
click at [20, 261] on icon at bounding box center [21, 264] width 5 height 6
click at [22, 260] on icon at bounding box center [21, 263] width 6 height 7
click at [23, 260] on icon at bounding box center [29, 264] width 24 height 8
click at [23, 260] on icon at bounding box center [21, 263] width 6 height 7
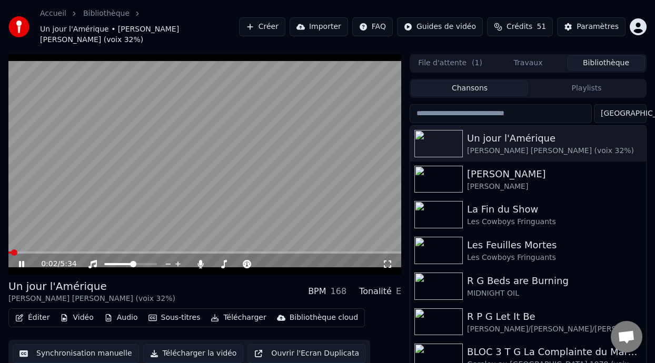
click at [23, 261] on icon at bounding box center [21, 264] width 5 height 6
click at [23, 260] on icon at bounding box center [29, 264] width 24 height 8
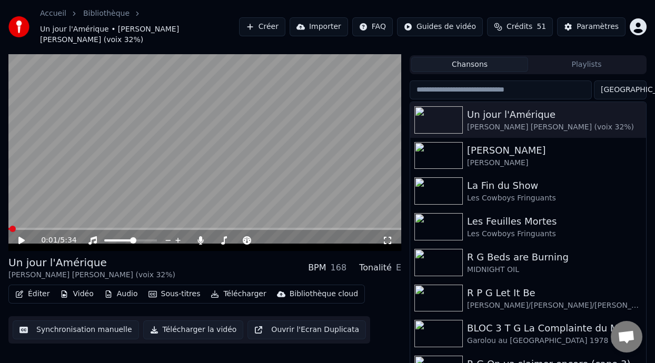
click at [17, 236] on icon at bounding box center [29, 240] width 24 height 8
click at [21, 236] on icon at bounding box center [29, 240] width 24 height 8
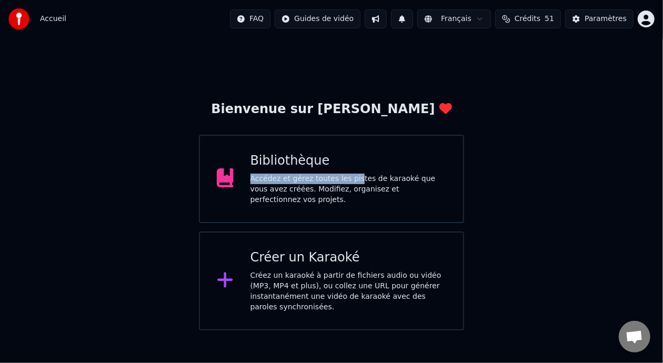
click at [349, 175] on div "Bibliothèque Accédez et gérez toutes les pistes de karaoké que vous avez créées…" at bounding box center [348, 179] width 196 height 53
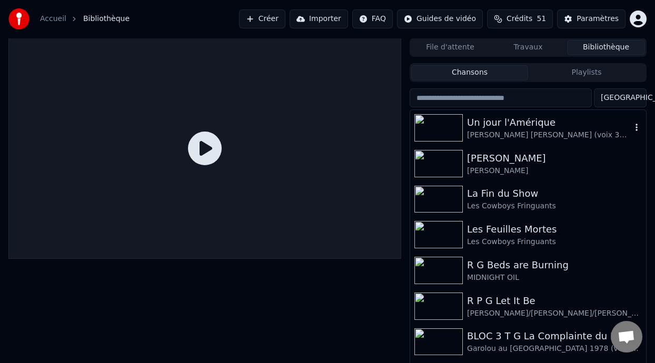
click at [492, 124] on div "Un jour l'Amérique" at bounding box center [549, 122] width 164 height 15
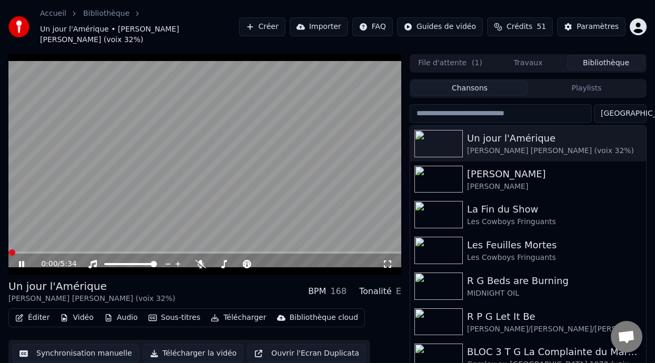
click at [13, 249] on span at bounding box center [12, 252] width 6 height 6
click at [13, 249] on span at bounding box center [13, 252] width 6 height 6
click at [22, 260] on icon at bounding box center [29, 264] width 24 height 8
click at [198, 260] on icon at bounding box center [200, 264] width 11 height 8
click at [225, 263] on span at bounding box center [218, 264] width 13 height 2
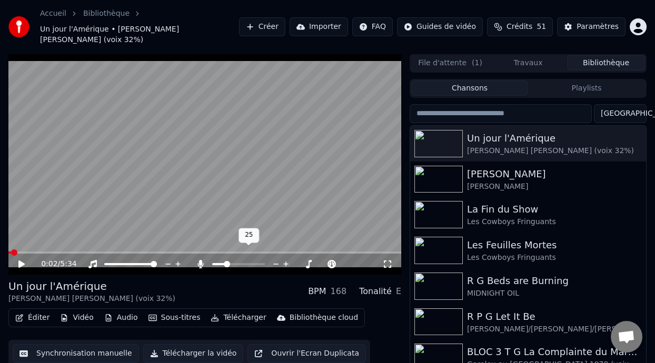
click at [225, 261] on span at bounding box center [227, 264] width 6 height 6
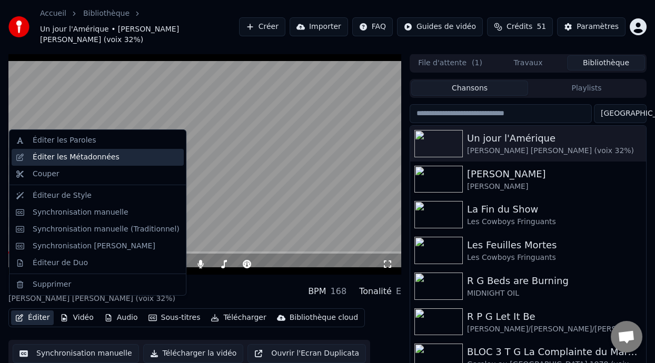
click at [130, 160] on div "Éditer les Métadonnées" at bounding box center [106, 157] width 147 height 11
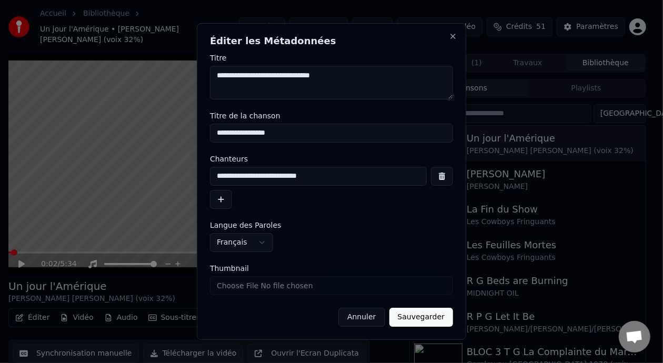
click at [305, 178] on input "**********" at bounding box center [318, 176] width 217 height 19
type input "**********"
click at [430, 316] on button "Sauvegarder" at bounding box center [421, 317] width 64 height 19
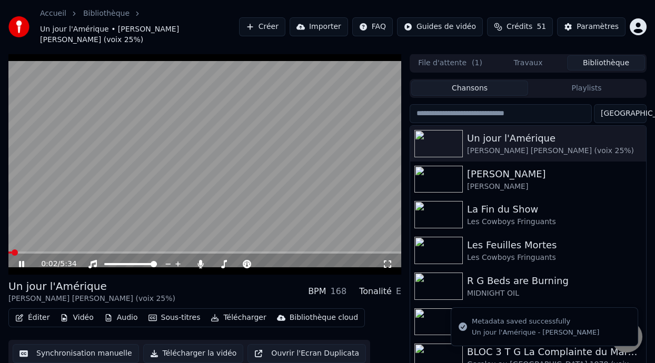
click at [21, 260] on icon at bounding box center [29, 264] width 24 height 8
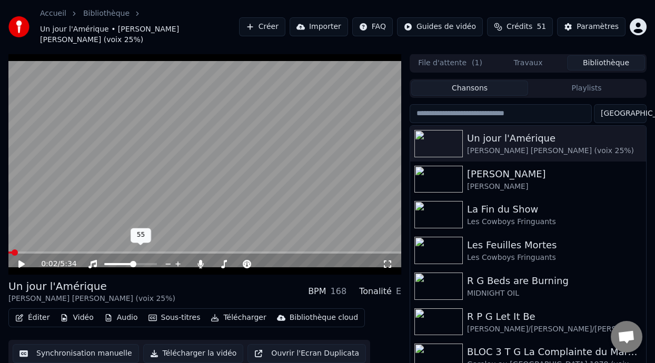
click at [133, 261] on span at bounding box center [133, 264] width 6 height 6
click at [20, 260] on icon at bounding box center [21, 263] width 6 height 7
click at [19, 260] on icon at bounding box center [21, 263] width 6 height 7
click at [21, 261] on icon at bounding box center [21, 264] width 5 height 6
click at [21, 260] on icon at bounding box center [21, 263] width 6 height 7
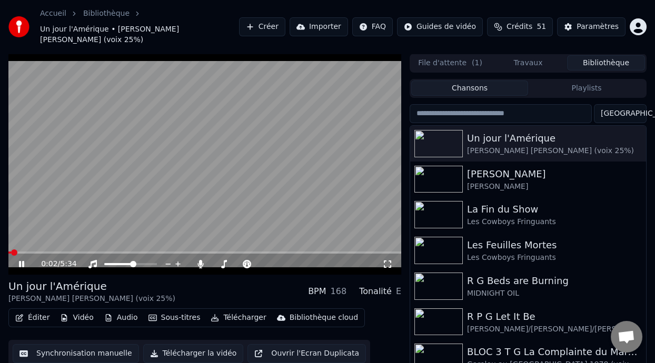
scroll to position [24, 0]
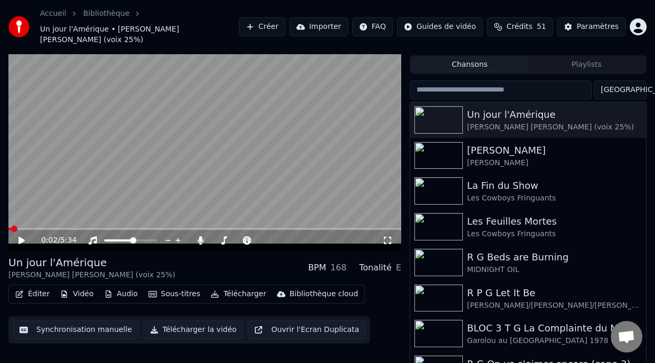
click at [22, 237] on icon at bounding box center [21, 240] width 6 height 7
click at [21, 237] on icon at bounding box center [21, 240] width 5 height 6
click at [69, 228] on span at bounding box center [97, 229] width 179 height 2
click at [58, 228] on span at bounding box center [38, 229] width 61 height 2
click at [44, 228] on span at bounding box center [33, 229] width 51 height 2
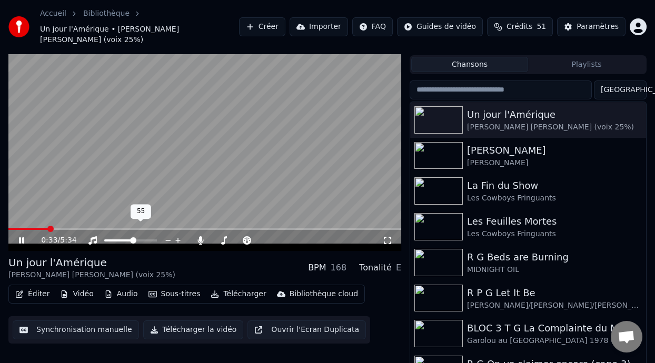
click at [19, 237] on icon at bounding box center [21, 240] width 5 height 6
click at [23, 236] on icon at bounding box center [29, 240] width 24 height 8
click at [23, 237] on icon at bounding box center [21, 240] width 5 height 6
click at [138, 237] on span at bounding box center [137, 240] width 6 height 6
click at [21, 237] on icon at bounding box center [21, 240] width 6 height 7
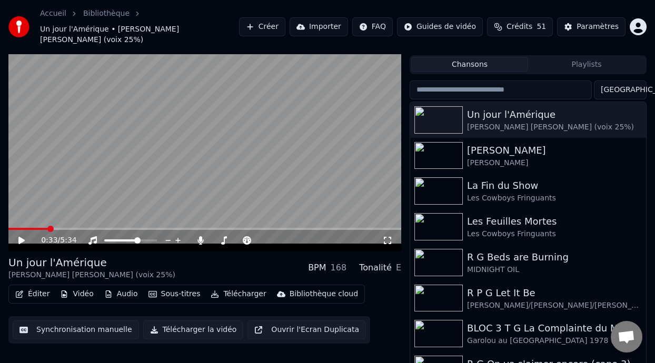
click at [22, 237] on icon at bounding box center [21, 240] width 6 height 7
click at [21, 237] on icon at bounding box center [21, 240] width 5 height 6
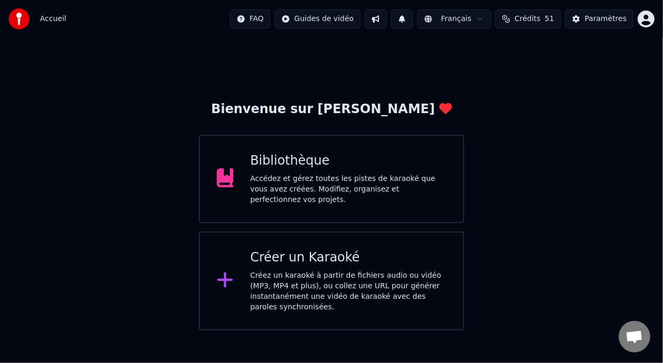
click at [338, 174] on div "Bibliothèque Accédez et gérez toutes les pistes de karaoké que vous avez créées…" at bounding box center [348, 179] width 196 height 53
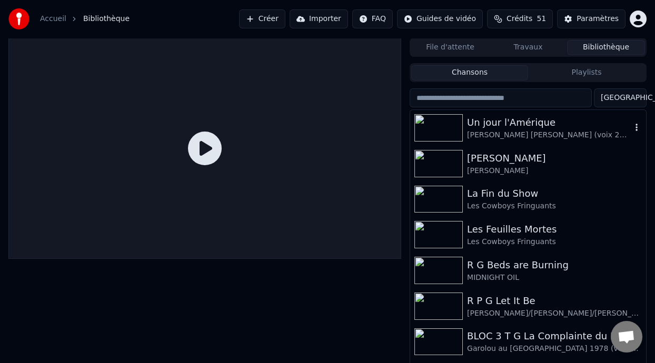
click at [521, 125] on div "Un jour l'Amérique" at bounding box center [549, 122] width 164 height 15
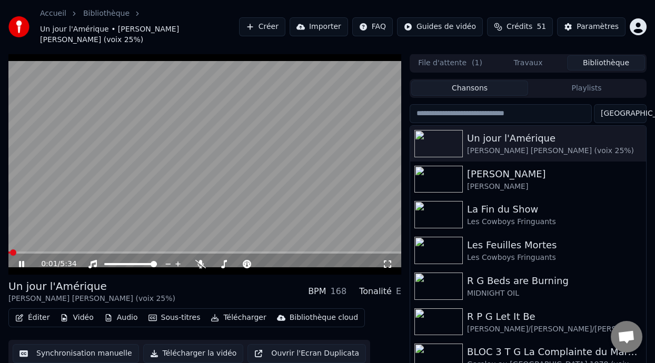
click at [18, 260] on icon at bounding box center [29, 264] width 24 height 8
click at [215, 261] on span at bounding box center [215, 264] width 6 height 6
click at [226, 261] on span at bounding box center [228, 264] width 6 height 6
click at [225, 261] on span at bounding box center [227, 264] width 6 height 6
click at [136, 261] on span at bounding box center [135, 264] width 6 height 6
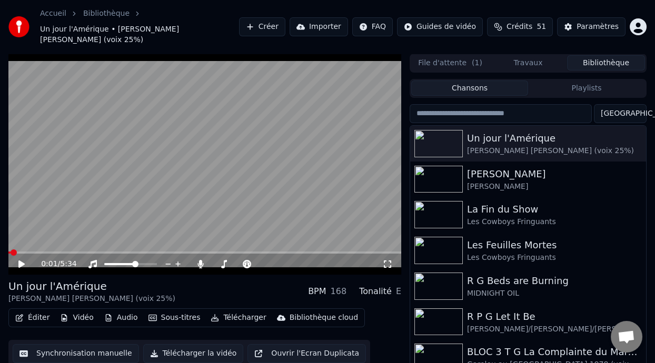
click at [23, 260] on icon at bounding box center [21, 263] width 6 height 7
click at [23, 261] on icon at bounding box center [21, 264] width 5 height 6
click at [133, 261] on span at bounding box center [133, 264] width 6 height 6
click at [20, 260] on icon at bounding box center [21, 263] width 6 height 7
click at [23, 260] on icon at bounding box center [29, 264] width 24 height 8
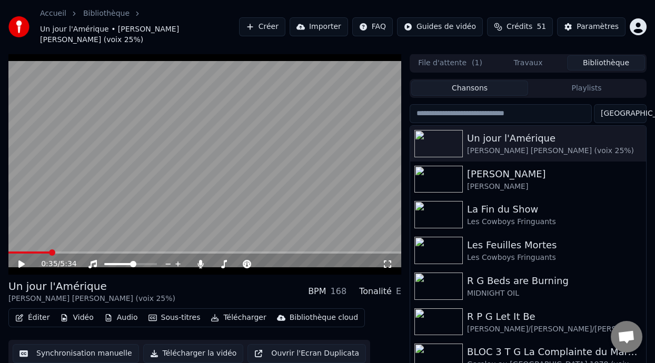
click at [49, 249] on span at bounding box center [52, 252] width 6 height 6
click at [38, 252] on span at bounding box center [28, 253] width 41 height 2
click at [21, 260] on icon at bounding box center [29, 264] width 24 height 8
click at [26, 259] on div "0:28 / 5:34" at bounding box center [205, 264] width 384 height 11
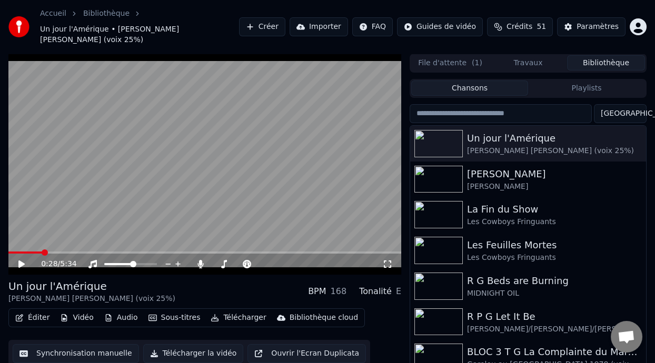
click at [21, 260] on icon at bounding box center [21, 263] width 6 height 7
click at [22, 260] on icon at bounding box center [29, 264] width 24 height 8
click at [20, 260] on icon at bounding box center [21, 263] width 6 height 7
click at [21, 261] on icon at bounding box center [21, 264] width 5 height 6
click at [54, 252] on span at bounding box center [31, 253] width 46 height 2
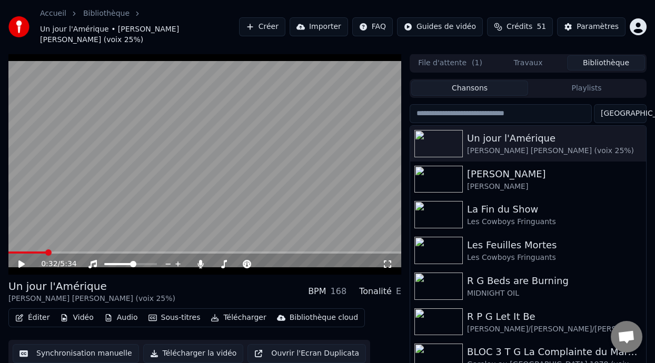
click at [45, 252] on span at bounding box center [26, 253] width 37 height 2
click at [20, 260] on icon at bounding box center [21, 263] width 6 height 7
click at [20, 261] on icon at bounding box center [21, 264] width 5 height 6
click at [20, 260] on icon at bounding box center [21, 263] width 6 height 7
click at [20, 261] on icon at bounding box center [21, 264] width 5 height 6
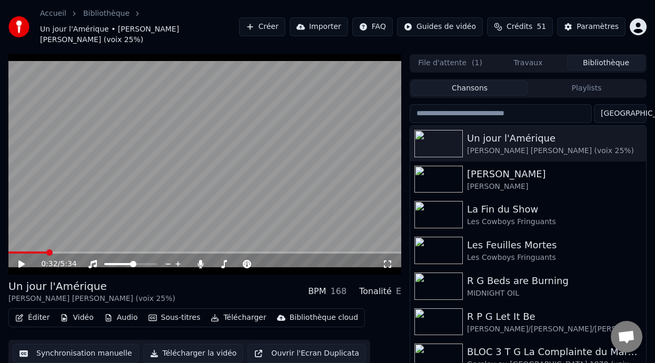
click at [20, 260] on icon at bounding box center [21, 263] width 6 height 7
click at [19, 261] on icon at bounding box center [21, 264] width 5 height 6
click at [23, 261] on icon at bounding box center [21, 264] width 5 height 6
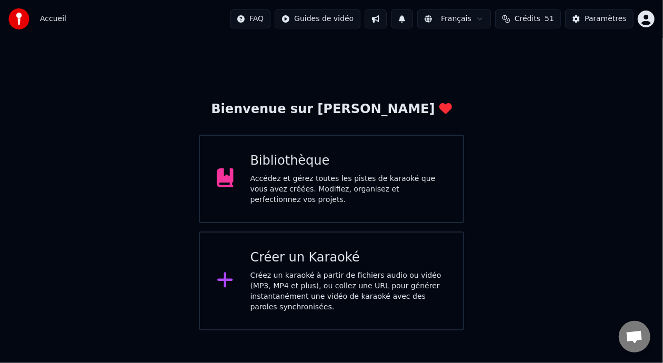
click at [339, 169] on div "Bibliothèque" at bounding box center [348, 161] width 196 height 17
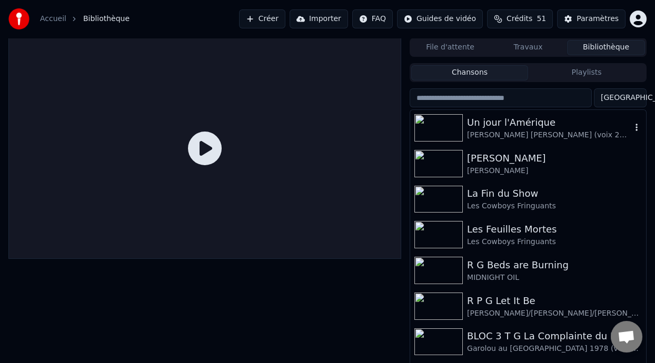
click at [535, 126] on div "Un jour l'Amérique" at bounding box center [549, 122] width 164 height 15
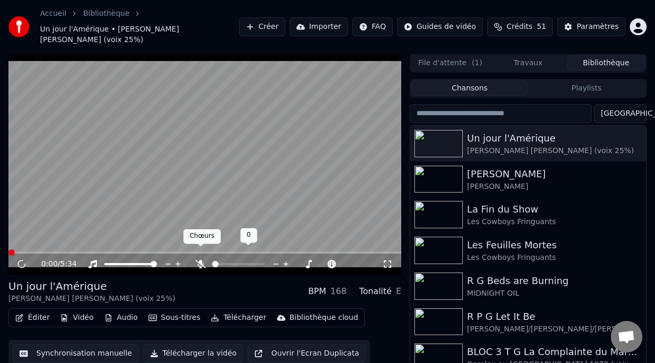
click at [202, 260] on icon at bounding box center [200, 264] width 11 height 8
click at [222, 263] on span at bounding box center [238, 264] width 53 height 2
click at [226, 261] on span at bounding box center [227, 264] width 6 height 6
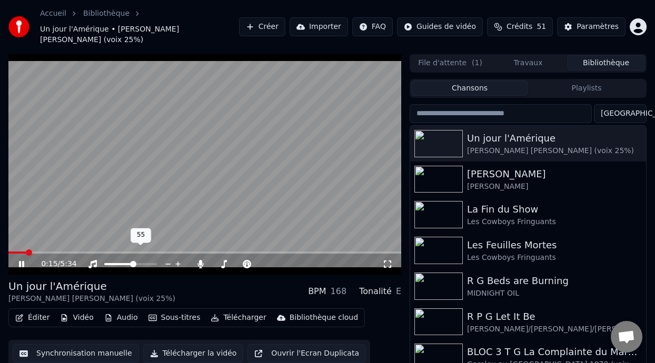
click at [133, 261] on span at bounding box center [133, 264] width 6 height 6
click at [136, 261] on span at bounding box center [135, 264] width 6 height 6
click at [21, 261] on icon at bounding box center [21, 264] width 5 height 6
click at [21, 260] on icon at bounding box center [21, 263] width 6 height 7
click at [21, 261] on icon at bounding box center [21, 264] width 5 height 6
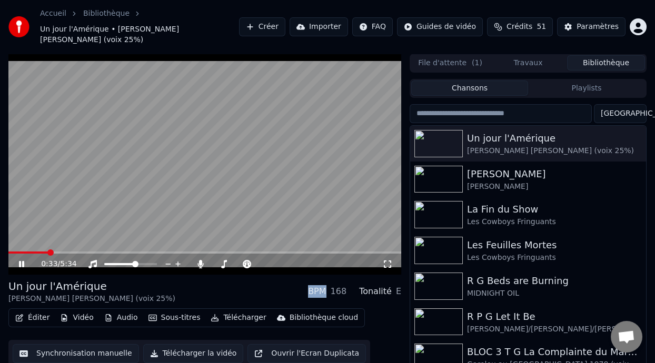
click at [21, 261] on icon at bounding box center [21, 264] width 5 height 6
click at [21, 260] on icon at bounding box center [21, 263] width 6 height 7
click at [22, 261] on icon at bounding box center [21, 264] width 5 height 6
click at [21, 260] on icon at bounding box center [21, 263] width 6 height 7
click at [370, 326] on div "Éditer Vidéo Audio Sous-titres Télécharger Bibliothèque cloud Synchronisation m…" at bounding box center [204, 337] width 393 height 59
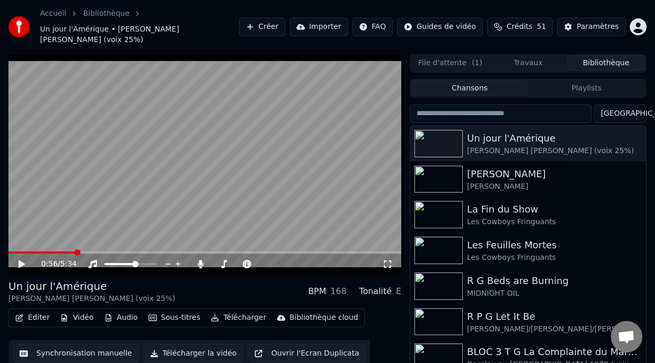
click at [45, 252] on span at bounding box center [41, 253] width 67 height 2
click at [19, 260] on icon at bounding box center [21, 263] width 6 height 7
click at [19, 261] on icon at bounding box center [21, 264] width 5 height 6
click at [21, 260] on icon at bounding box center [21, 263] width 6 height 7
click at [22, 260] on icon at bounding box center [29, 264] width 24 height 8
